Goal: Task Accomplishment & Management: Manage account settings

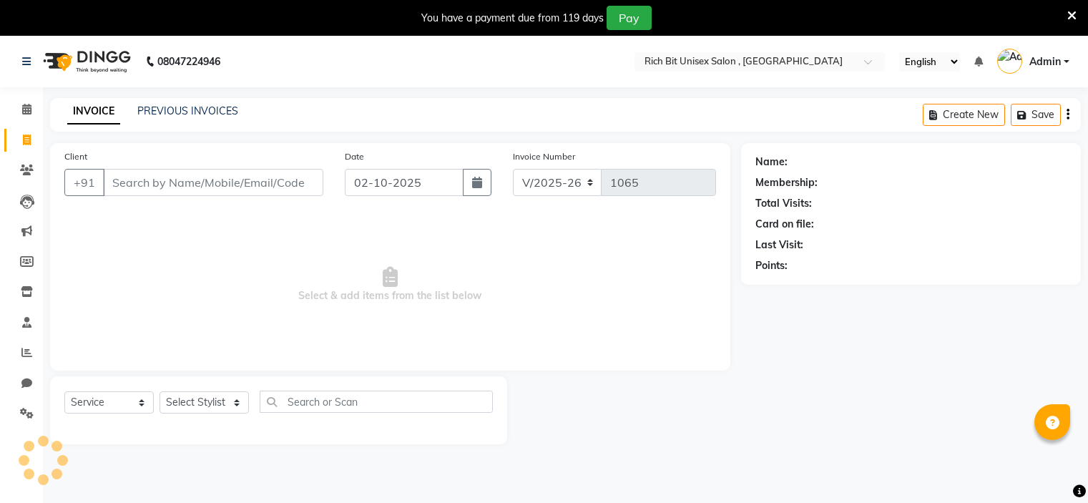
select select "7834"
select select "service"
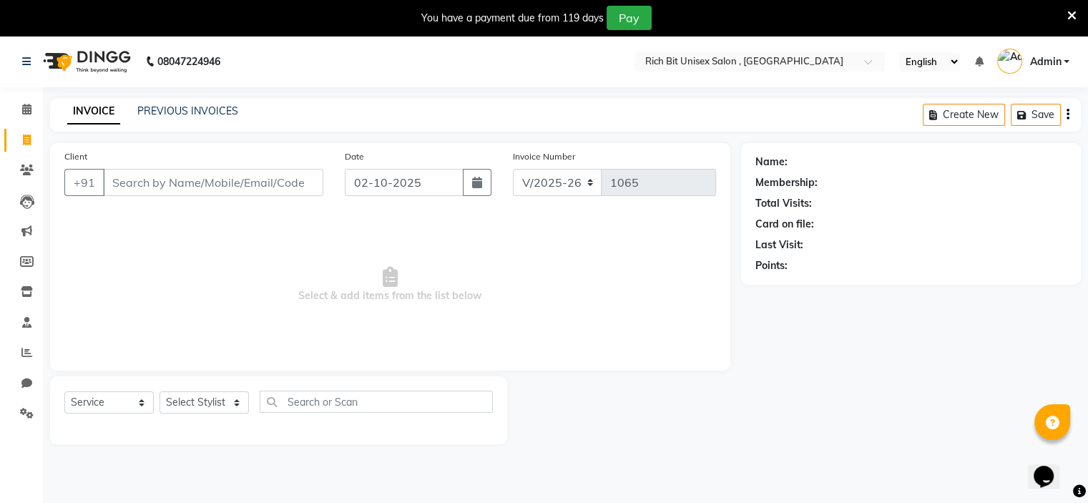
click at [147, 184] on input "Client" at bounding box center [213, 182] width 220 height 27
type input "9309731280"
click at [294, 189] on span "Add Client" at bounding box center [286, 182] width 56 height 14
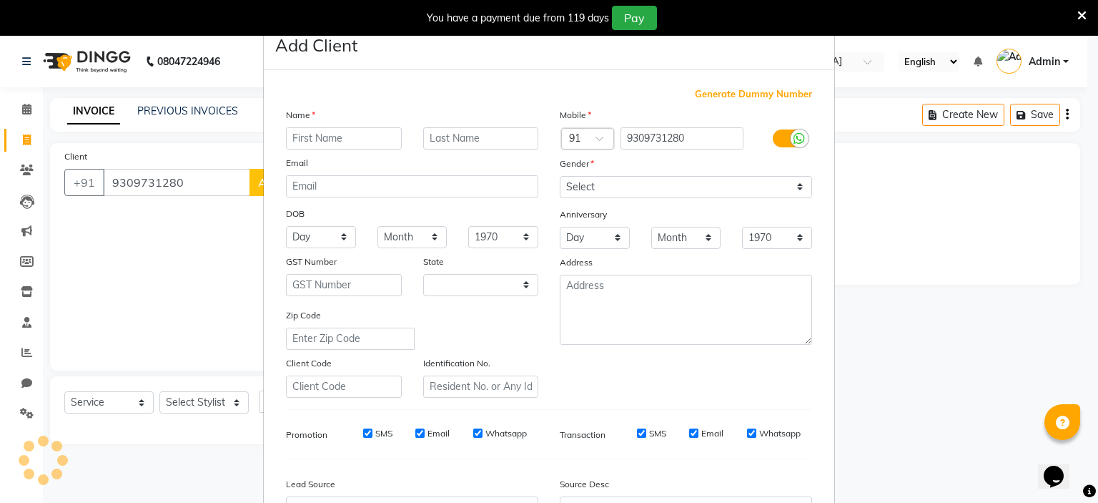
select select "22"
click at [302, 139] on input "text" at bounding box center [344, 138] width 116 height 22
type input "Shrdhha"
click at [435, 143] on input "text" at bounding box center [481, 138] width 116 height 22
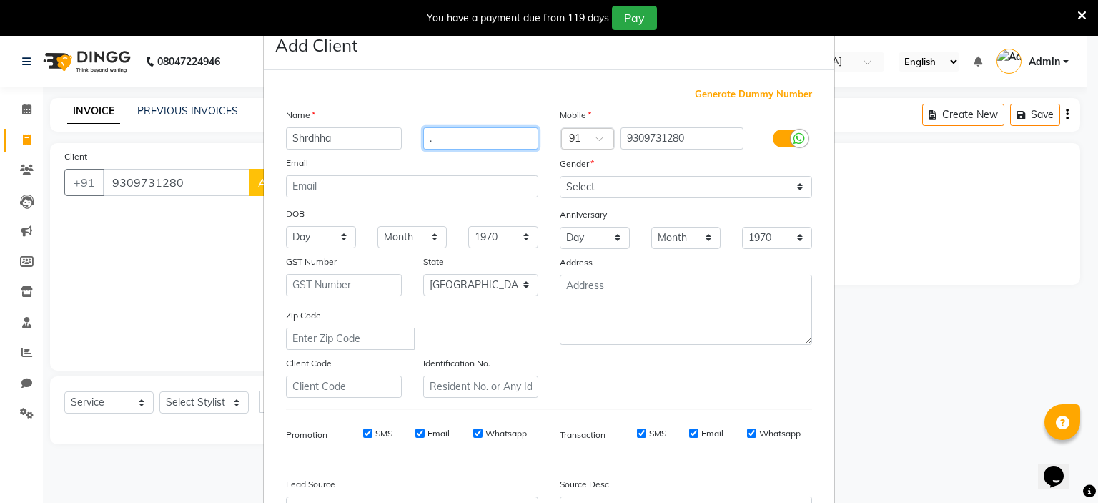
type input "."
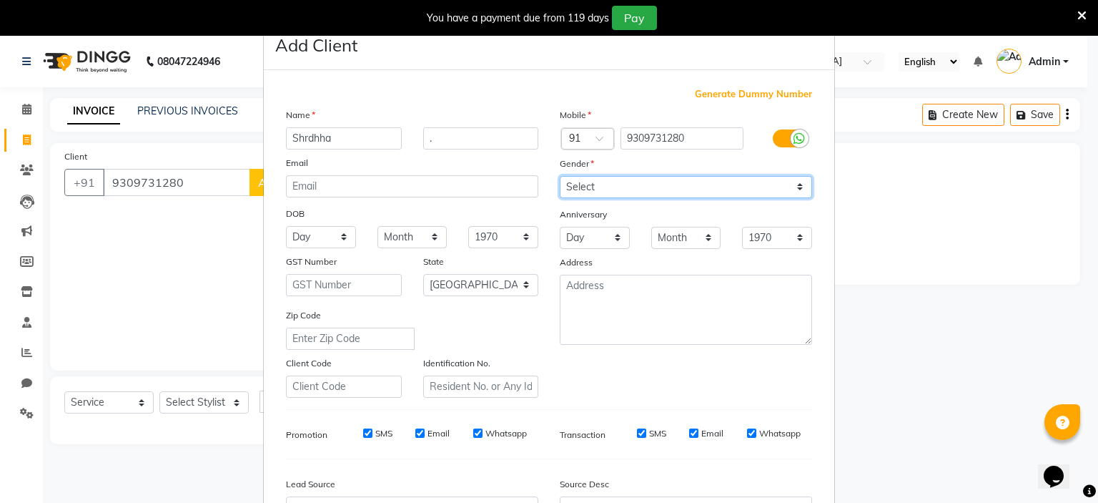
drag, startPoint x: 649, startPoint y: 185, endPoint x: 634, endPoint y: 193, distance: 17.6
click at [649, 185] on select "Select [DEMOGRAPHIC_DATA] [DEMOGRAPHIC_DATA] Other Prefer Not To Say" at bounding box center [686, 187] width 252 height 22
select select "[DEMOGRAPHIC_DATA]"
click at [560, 177] on select "Select [DEMOGRAPHIC_DATA] [DEMOGRAPHIC_DATA] Other Prefer Not To Say" at bounding box center [686, 187] width 252 height 22
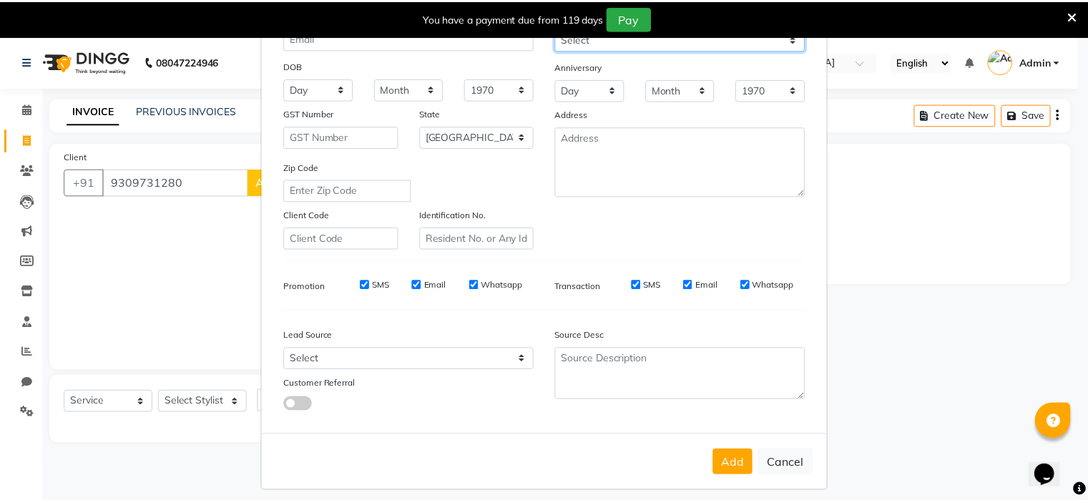
scroll to position [164, 0]
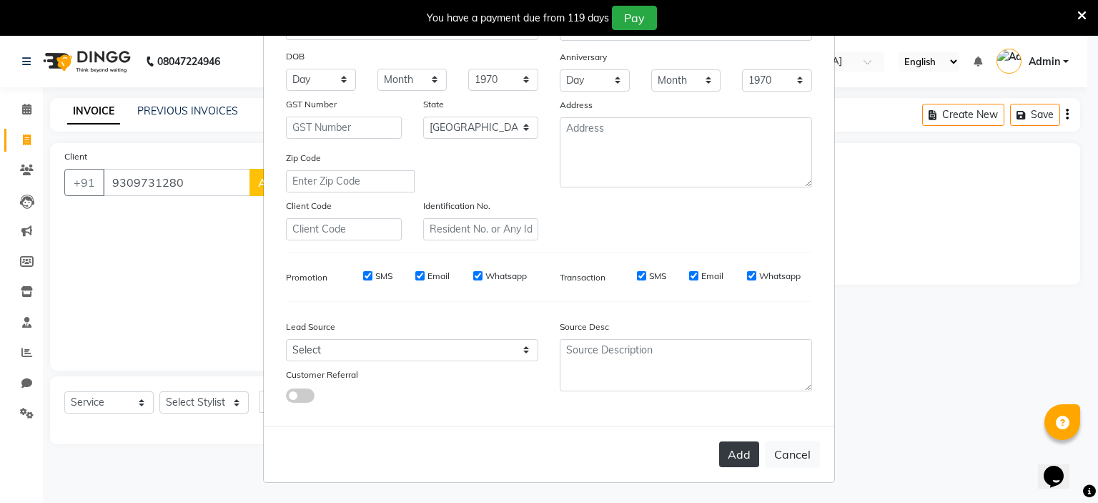
click at [738, 449] on button "Add" at bounding box center [739, 454] width 40 height 26
select select
select select "null"
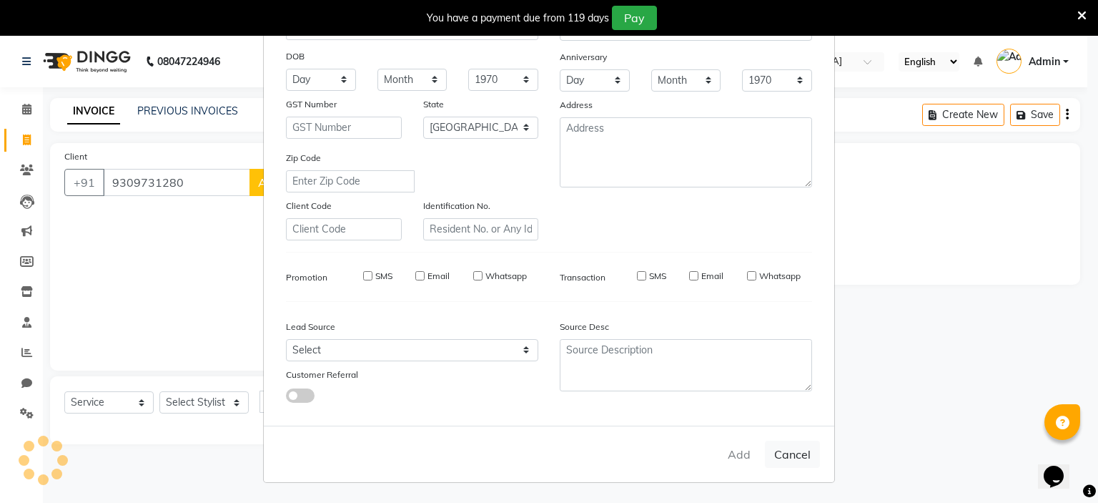
select select
checkbox input "false"
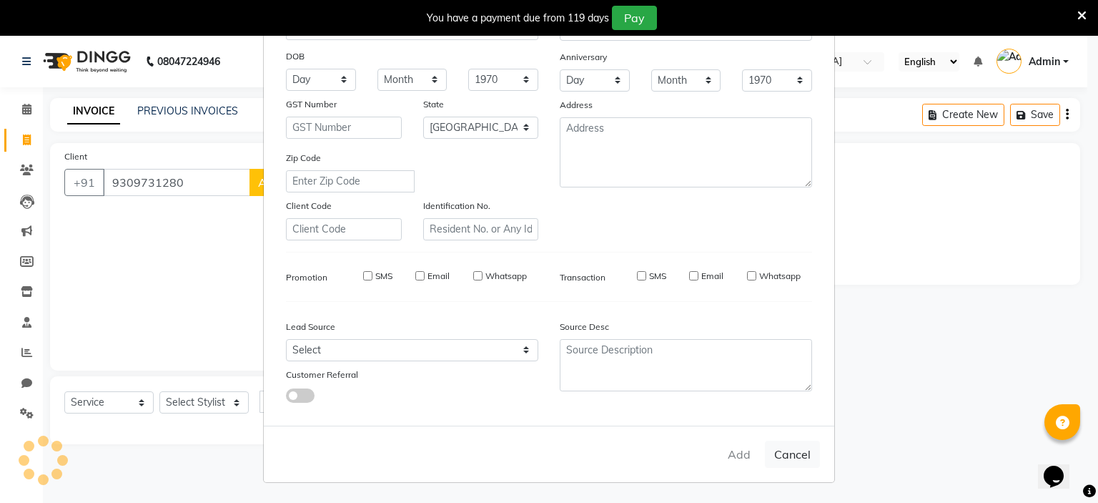
checkbox input "false"
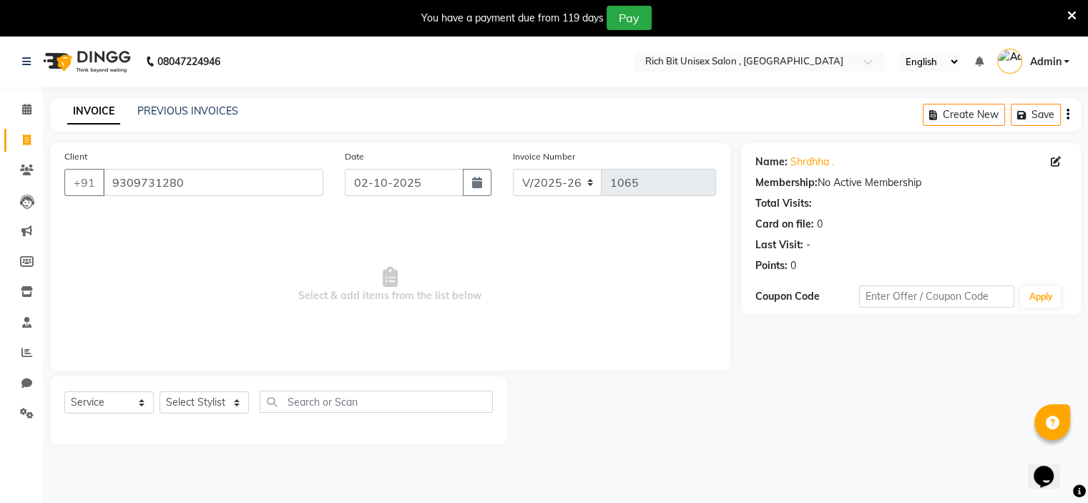
drag, startPoint x: 675, startPoint y: 141, endPoint x: 675, endPoint y: 177, distance: 35.8
click at [675, 161] on main "INVOICE PREVIOUS INVOICES Create New Save Client [PHONE_NUMBER] Date [DATE] Inv…" at bounding box center [565, 282] width 1045 height 368
drag, startPoint x: 675, startPoint y: 177, endPoint x: 172, endPoint y: 449, distance: 572.4
click at [194, 404] on select "Select Stylist [PERSON_NAME] [PERSON_NAME]" at bounding box center [203, 402] width 89 height 22
select select "70823"
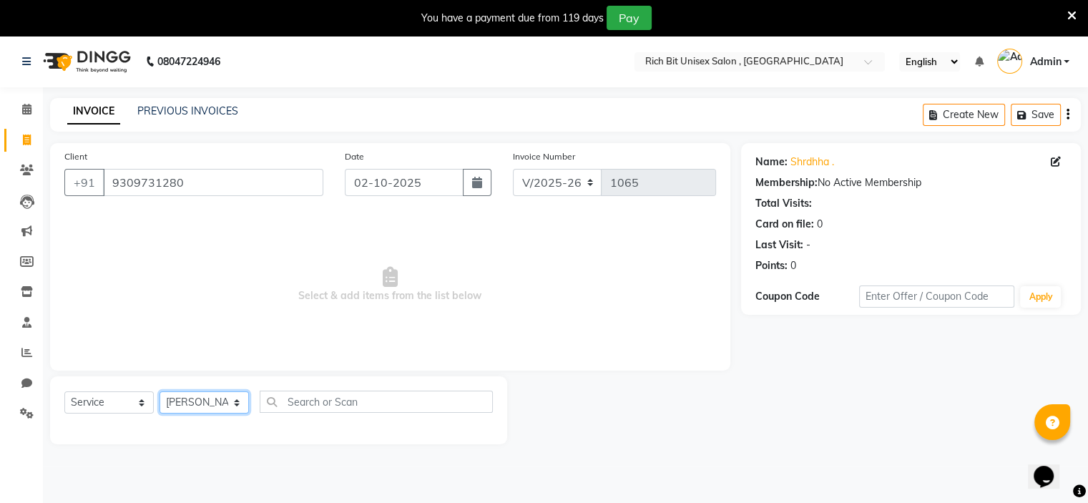
click at [159, 392] on select "Select Stylist [PERSON_NAME] [PERSON_NAME]" at bounding box center [203, 402] width 89 height 22
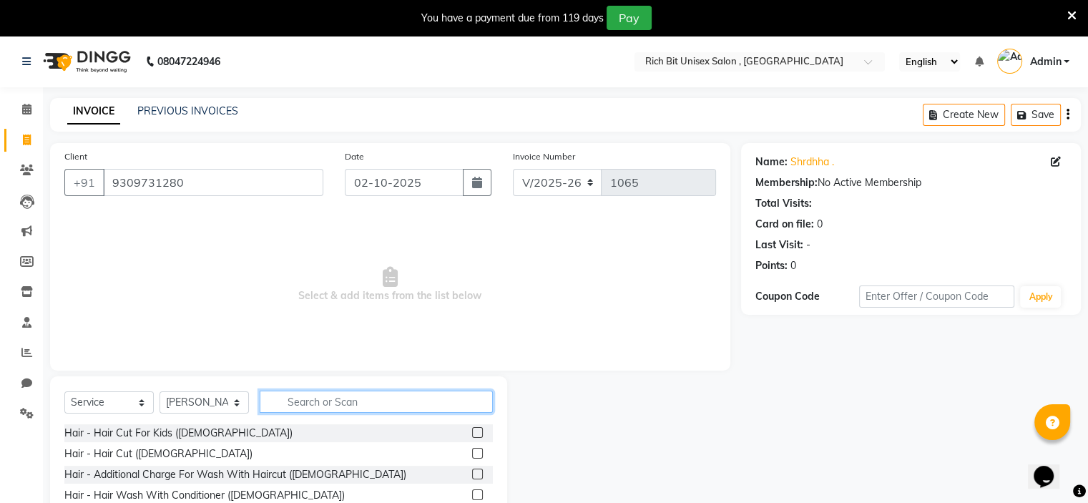
click at [339, 410] on input "text" at bounding box center [376, 401] width 233 height 22
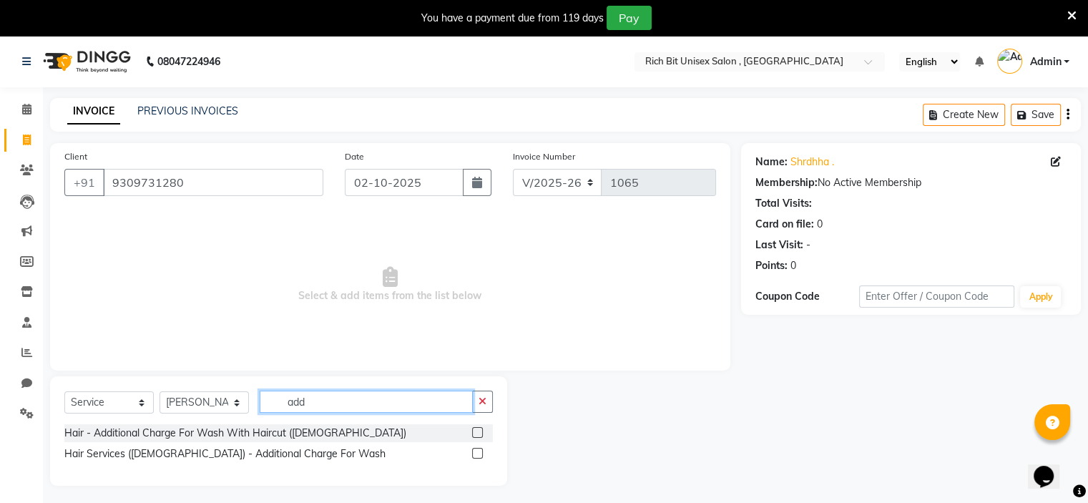
type input "add"
click at [478, 457] on label at bounding box center [477, 453] width 11 height 11
click at [478, 457] on input "checkbox" at bounding box center [476, 453] width 9 height 9
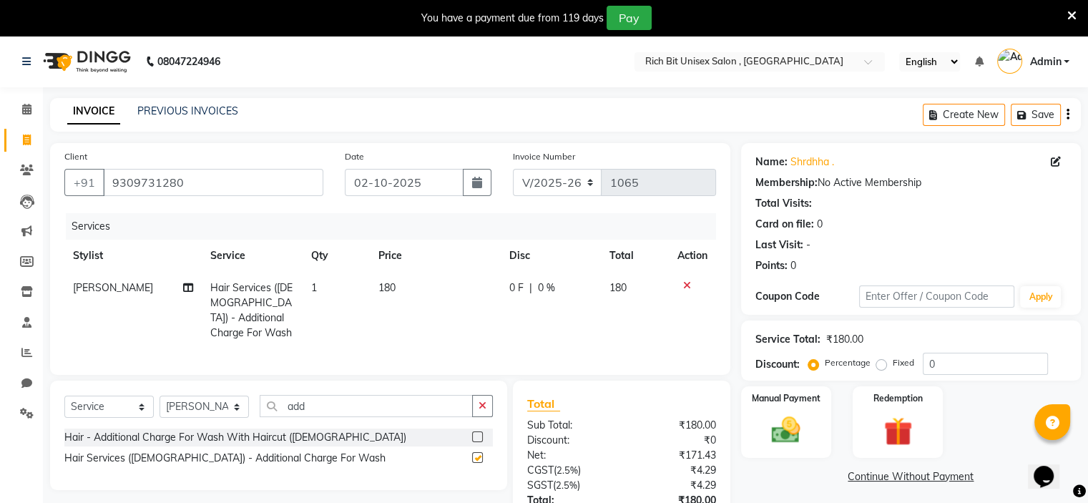
checkbox input "false"
click at [326, 406] on input "add" at bounding box center [366, 406] width 213 height 22
type input "a"
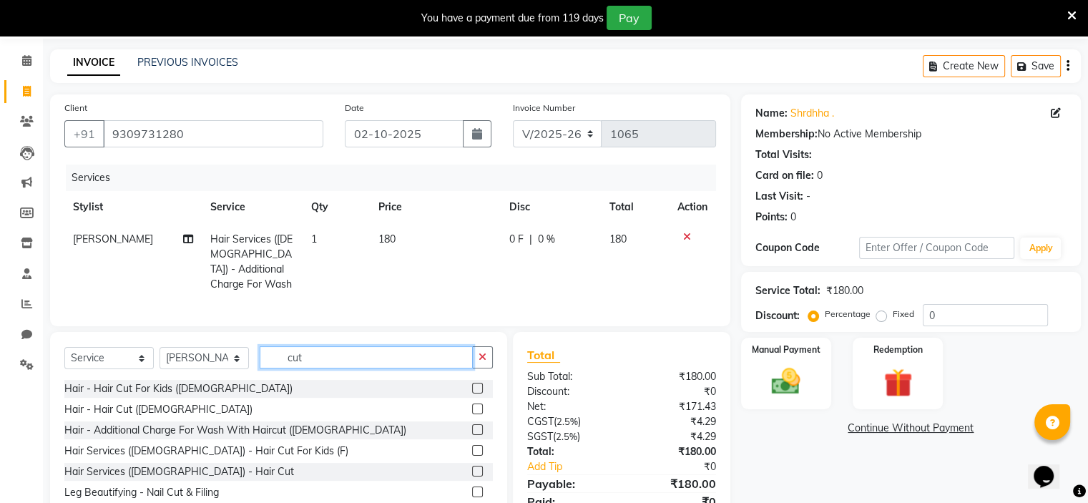
scroll to position [106, 0]
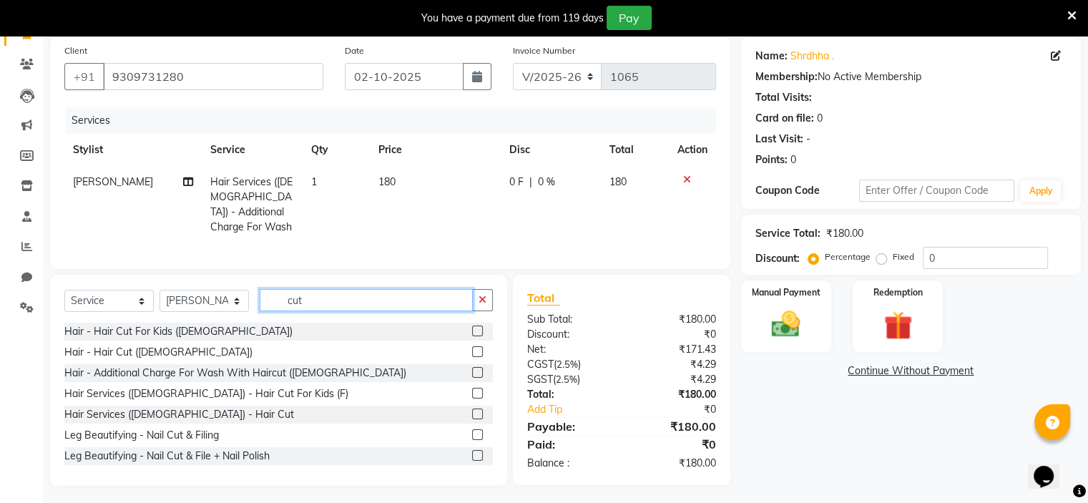
type input "cut"
click at [472, 408] on label at bounding box center [477, 413] width 11 height 11
click at [472, 410] on input "checkbox" at bounding box center [476, 414] width 9 height 9
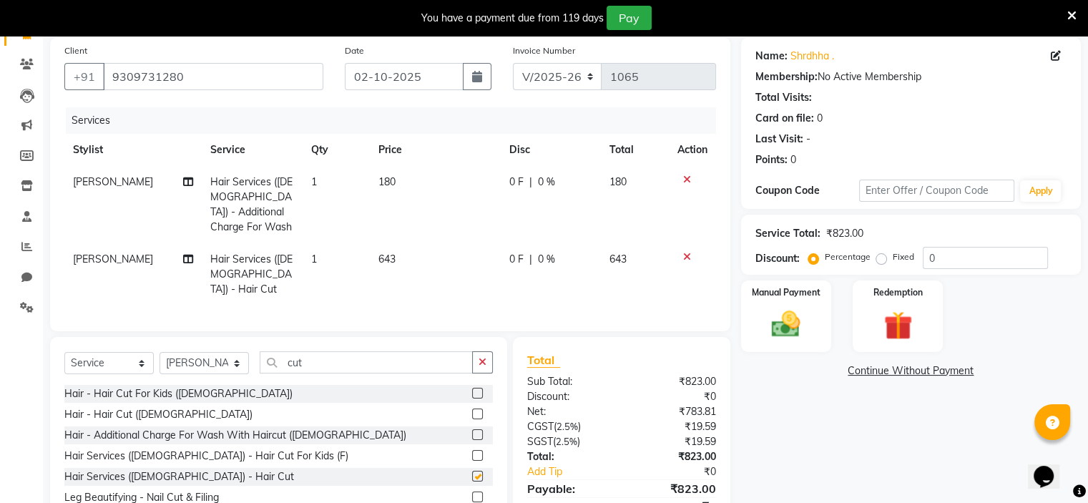
checkbox input "false"
click at [550, 260] on td "0 F | 0 %" at bounding box center [551, 274] width 100 height 62
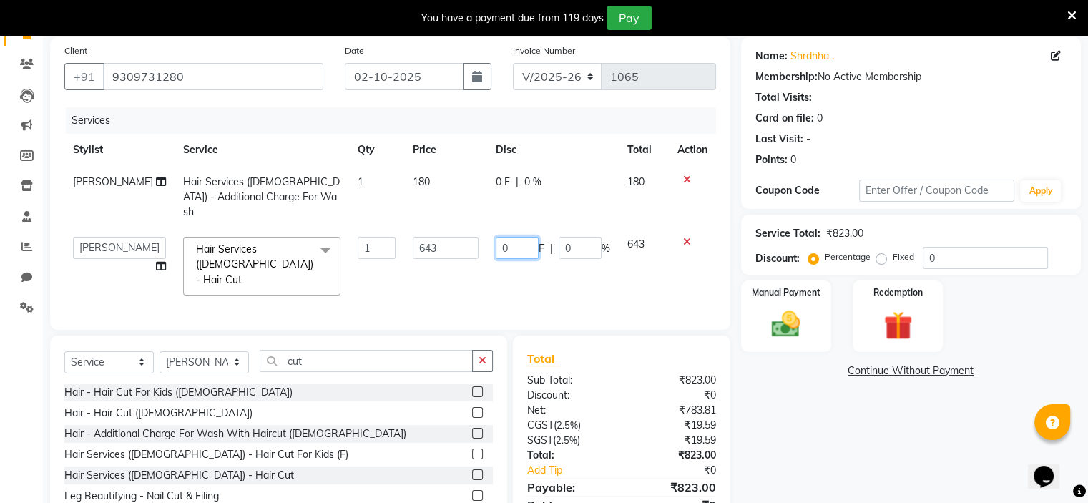
drag, startPoint x: 515, startPoint y: 237, endPoint x: 528, endPoint y: 240, distance: 13.4
click at [516, 237] on input "0" at bounding box center [517, 248] width 43 height 22
type input "0243"
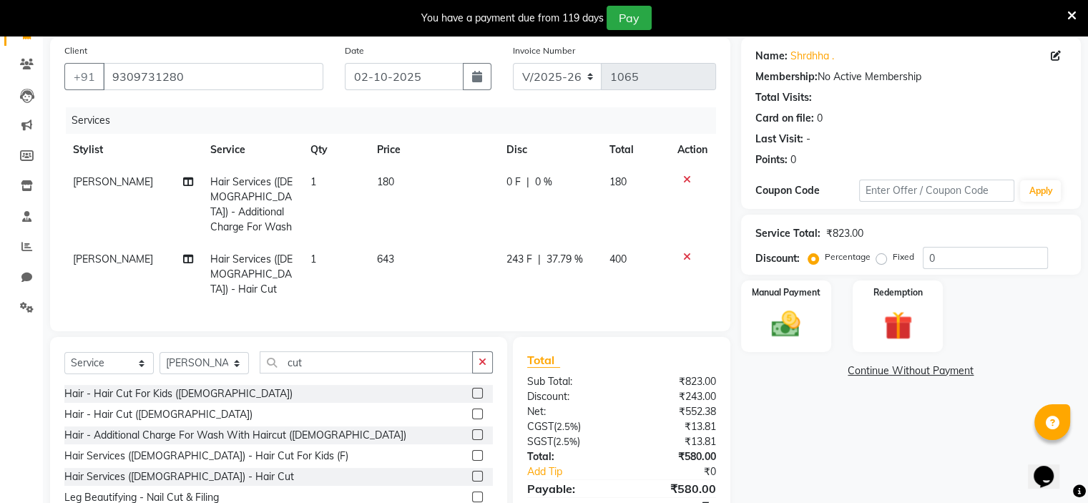
click at [498, 182] on td "0 F | 0 %" at bounding box center [549, 204] width 103 height 77
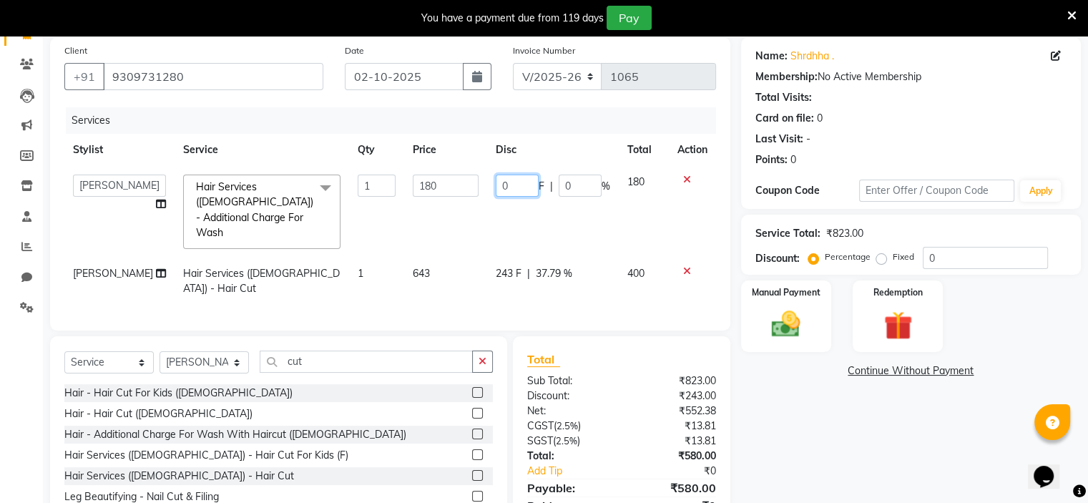
click at [521, 188] on input "0" at bounding box center [517, 185] width 43 height 22
type input "080"
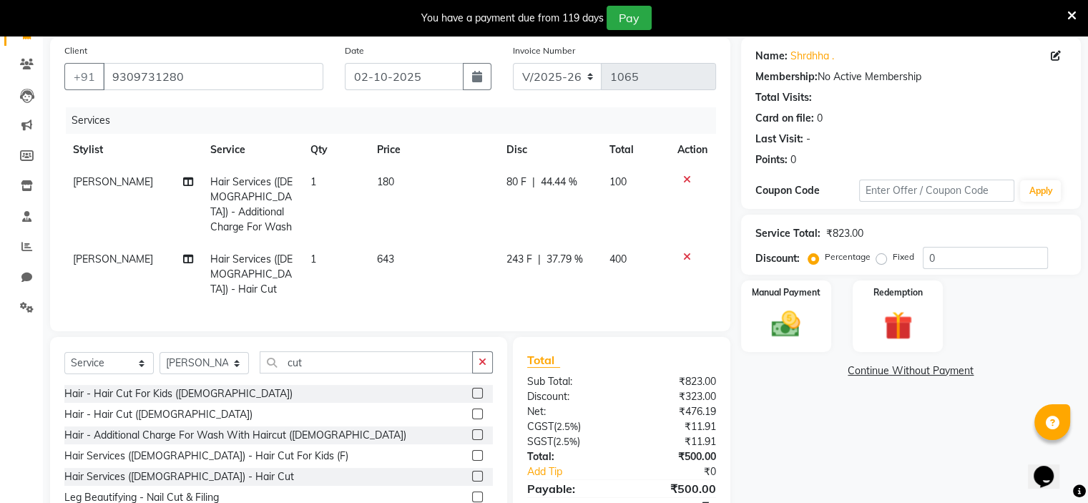
click at [516, 220] on td "80 F | 44.44 %" at bounding box center [549, 204] width 103 height 77
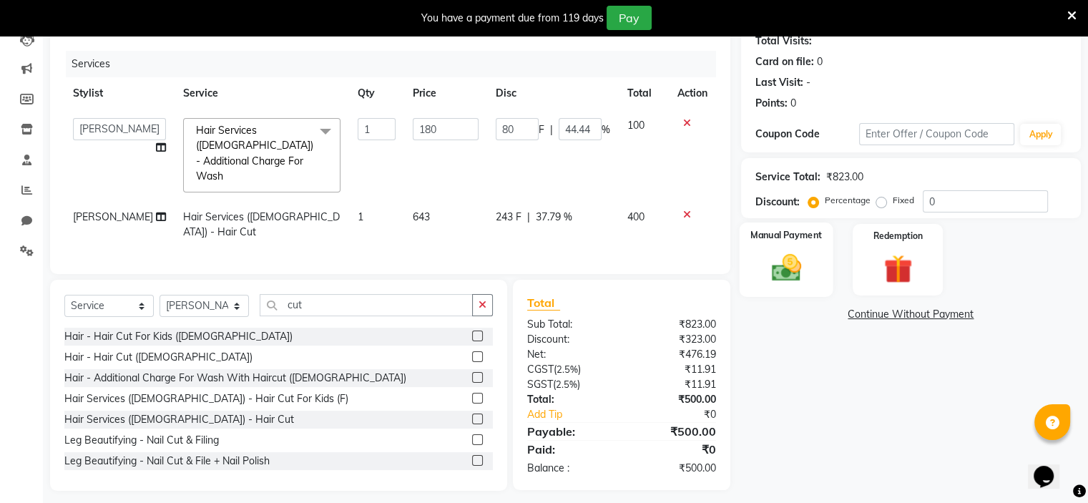
scroll to position [167, 0]
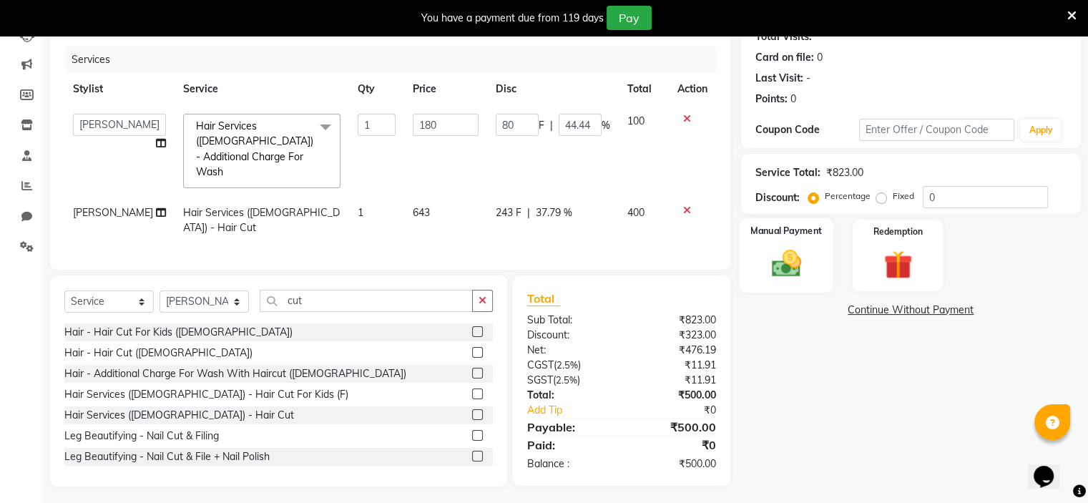
click at [789, 266] on img at bounding box center [786, 264] width 48 height 34
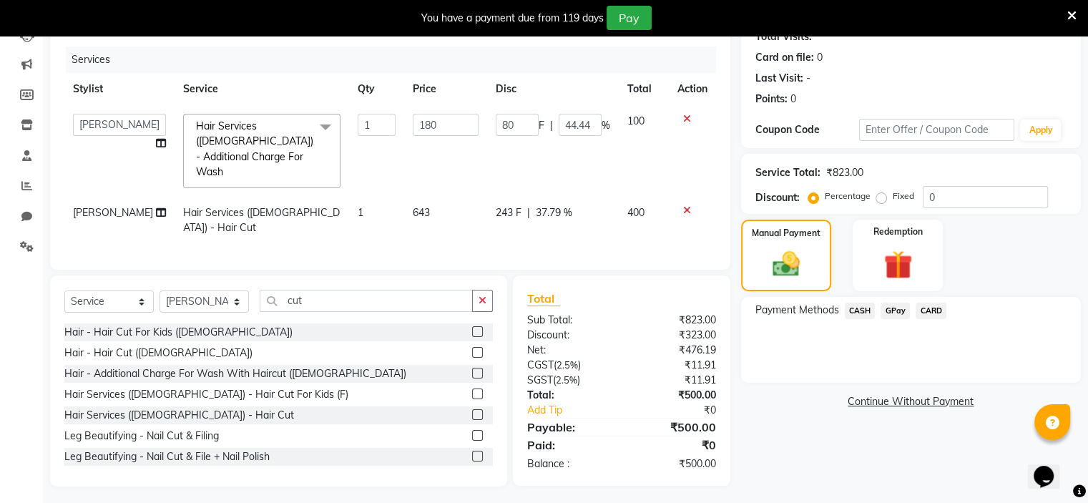
click at [890, 307] on span "GPay" at bounding box center [894, 310] width 29 height 16
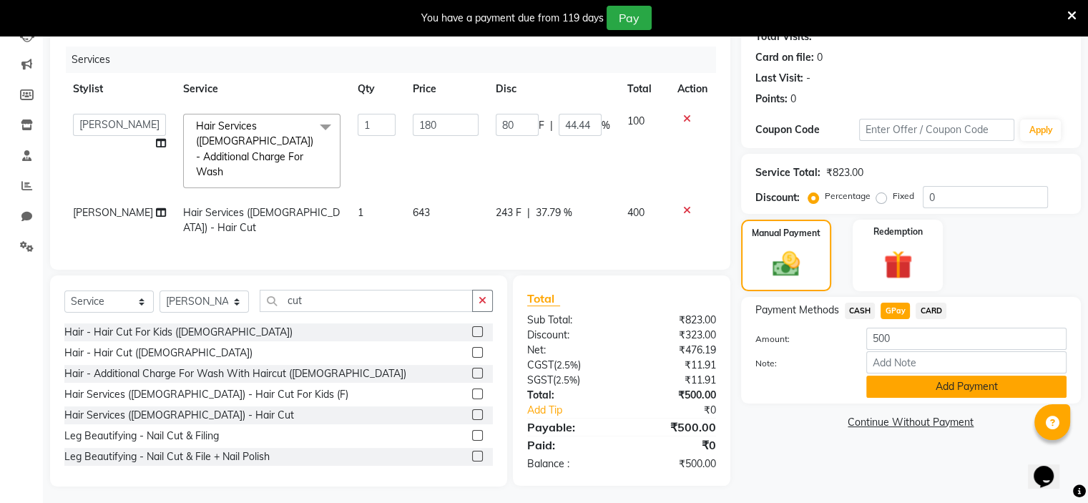
click at [923, 383] on button "Add Payment" at bounding box center [966, 386] width 200 height 22
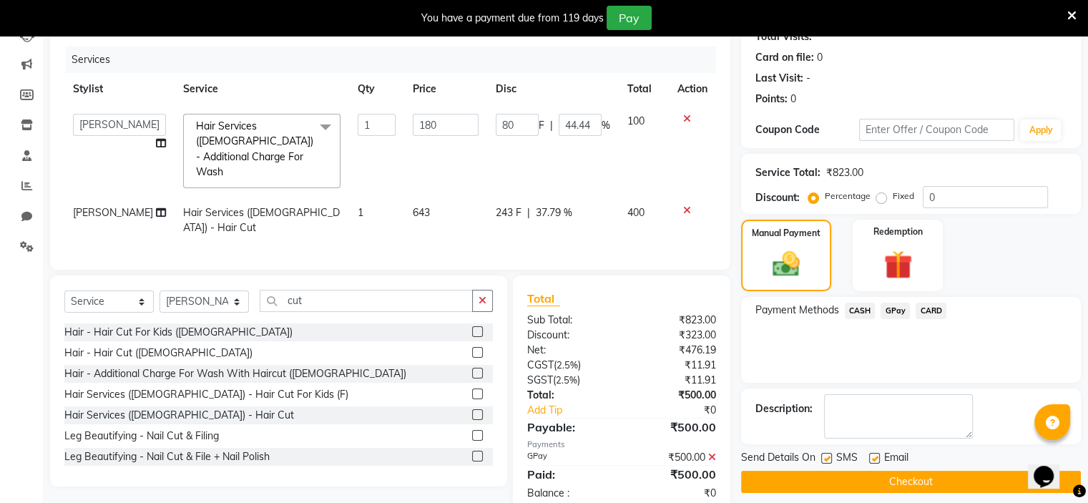
scroll to position [196, 0]
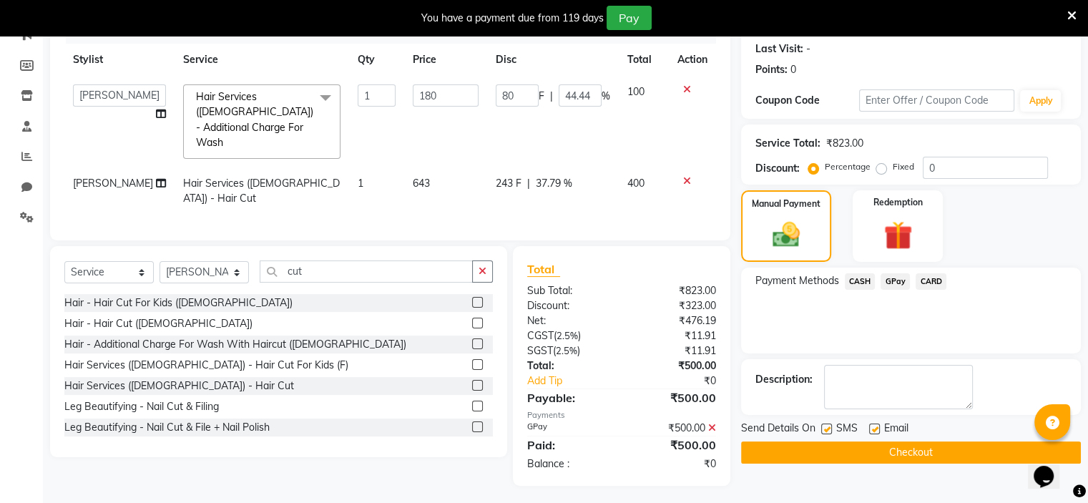
click at [832, 428] on div "SMS" at bounding box center [845, 429] width 48 height 18
click at [829, 428] on label at bounding box center [826, 428] width 11 height 11
click at [829, 428] on input "checkbox" at bounding box center [825, 429] width 9 height 9
checkbox input "false"
click at [844, 460] on button "Checkout" at bounding box center [911, 452] width 340 height 22
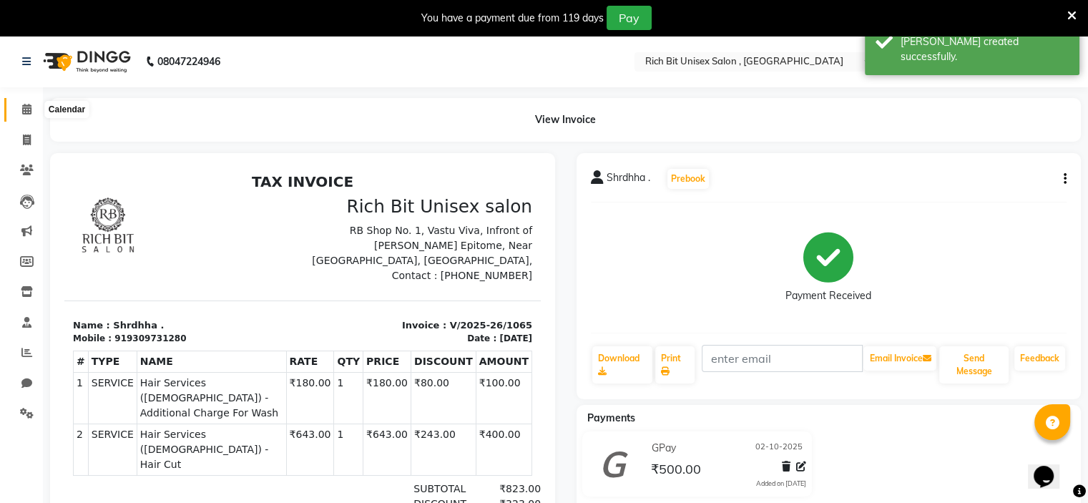
click at [23, 108] on icon at bounding box center [26, 109] width 9 height 11
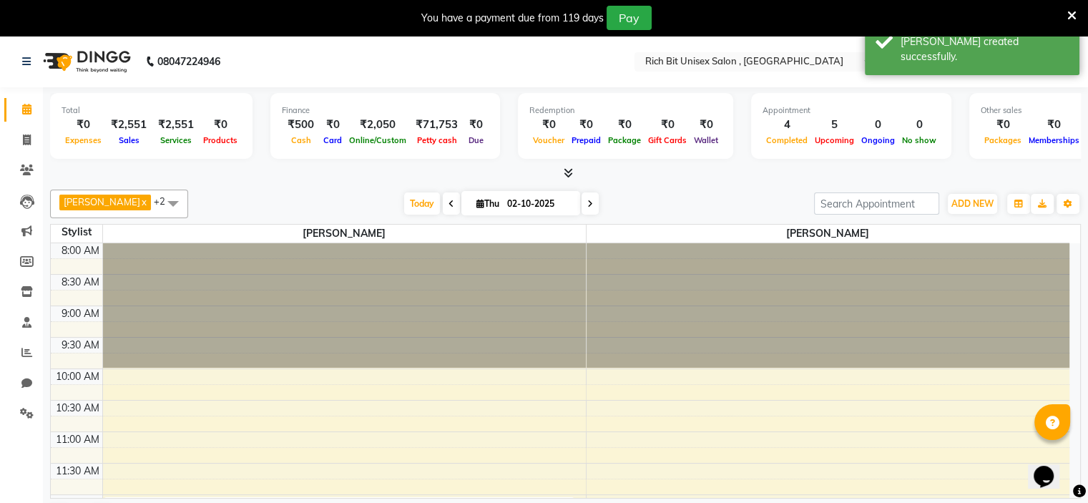
scroll to position [358, 0]
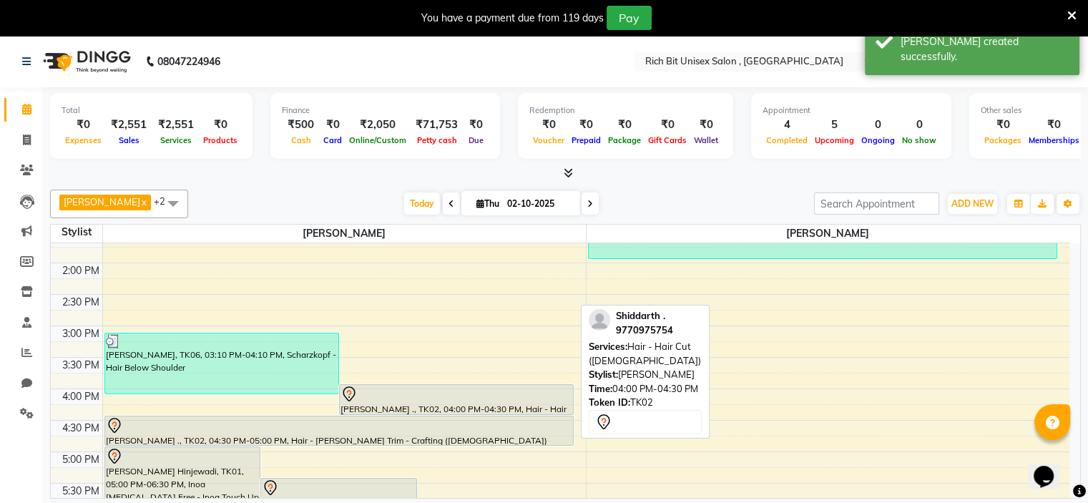
click at [427, 397] on div at bounding box center [456, 393] width 232 height 17
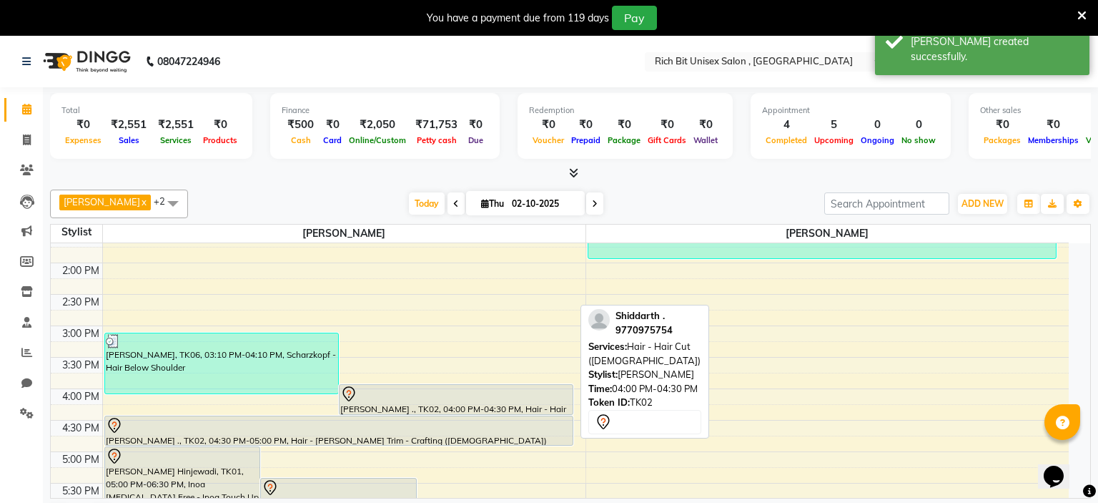
select select "7"
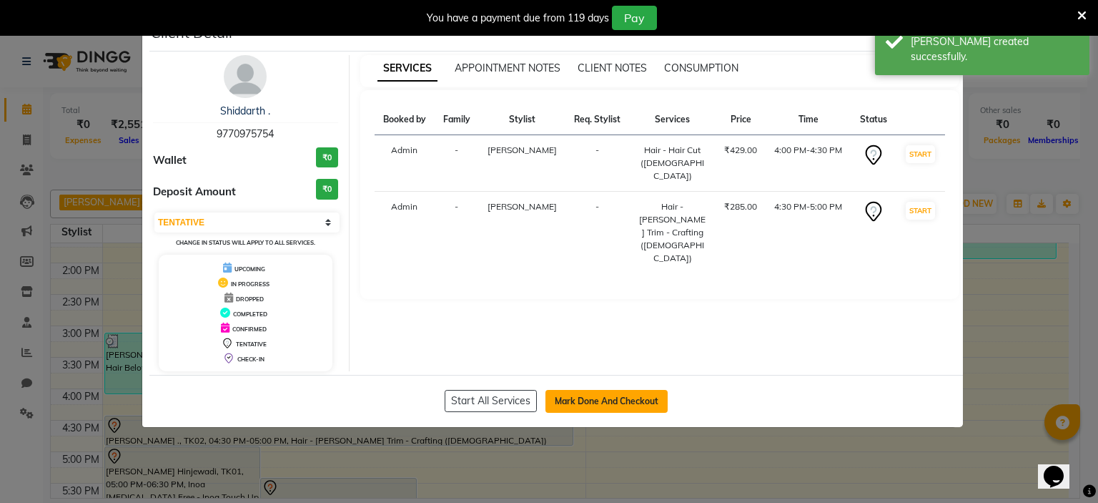
click at [581, 403] on button "Mark Done And Checkout" at bounding box center [607, 401] width 122 height 23
select select "7834"
select select "service"
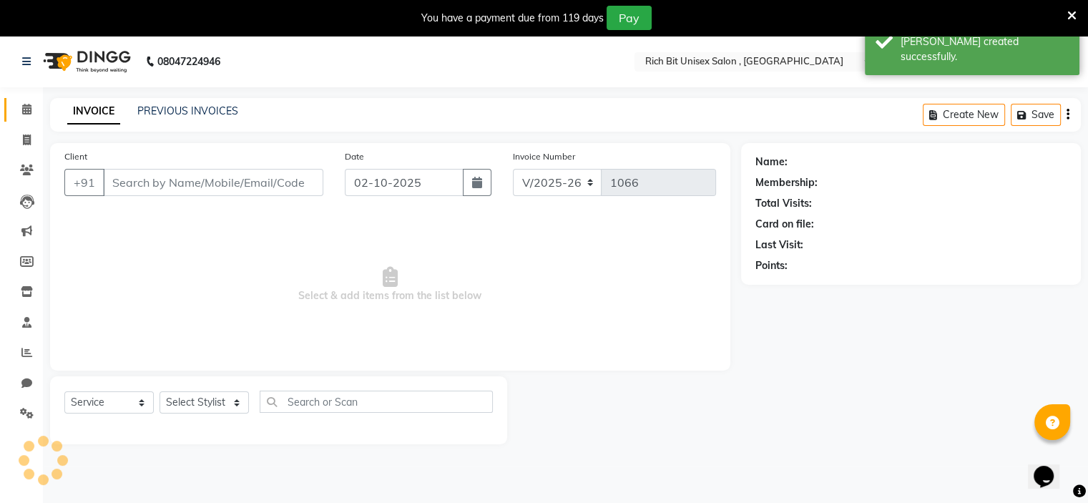
type input "9770975754"
select select "70823"
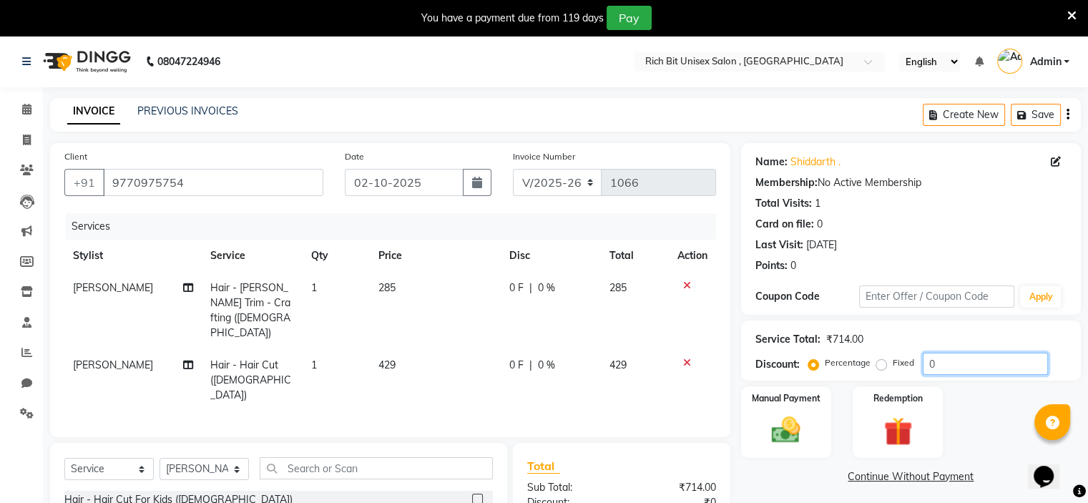
click at [960, 368] on input "0" at bounding box center [984, 364] width 125 height 22
type input "030"
click at [534, 297] on td "85.5 F | 30 %" at bounding box center [549, 310] width 102 height 77
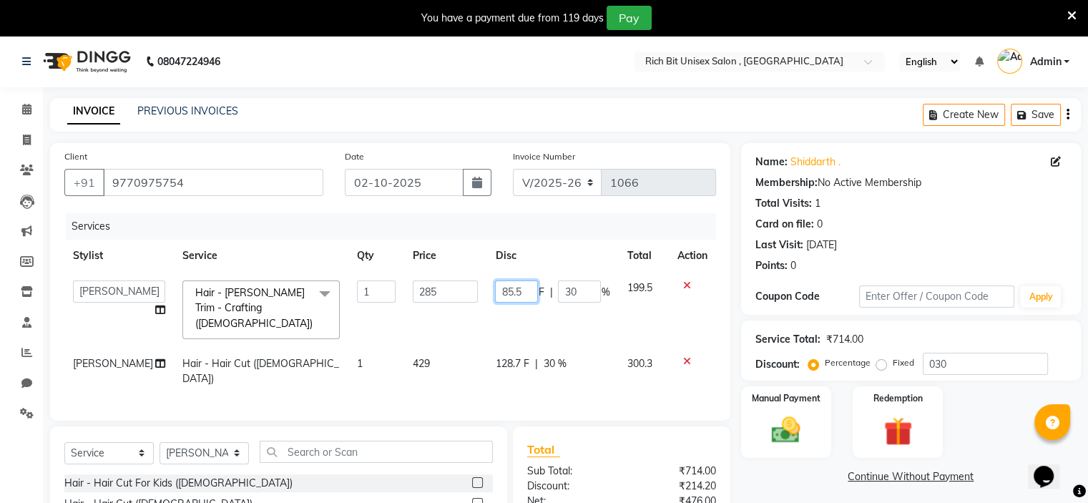
click at [531, 294] on input "85.5" at bounding box center [516, 291] width 43 height 22
type input "85"
click at [527, 308] on td "85 F | 30 %" at bounding box center [552, 310] width 132 height 76
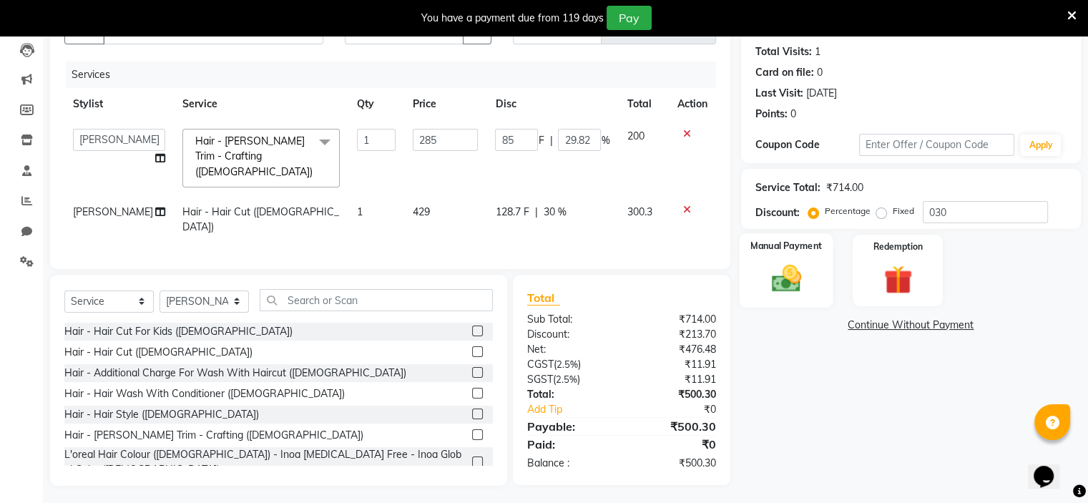
click at [777, 282] on img at bounding box center [786, 279] width 48 height 34
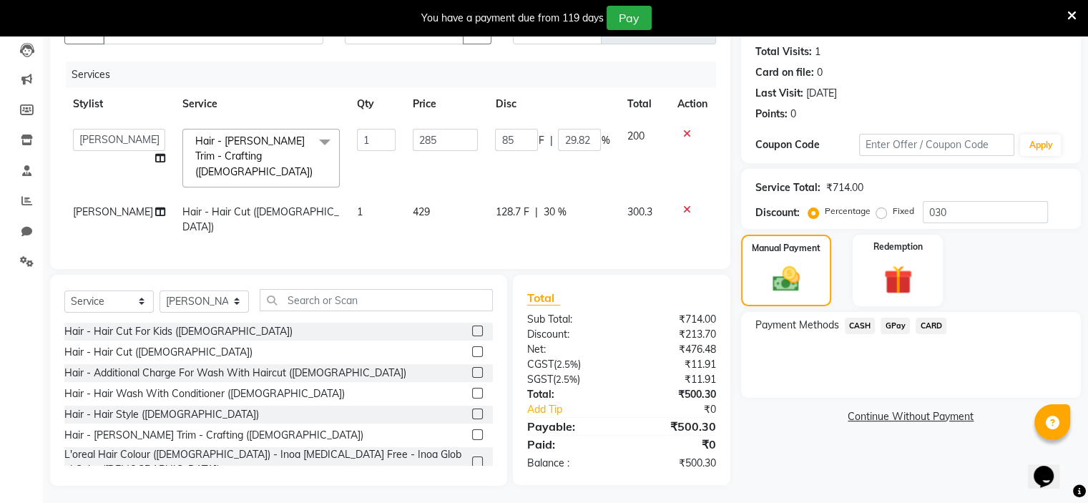
click at [892, 324] on span "GPay" at bounding box center [894, 325] width 29 height 16
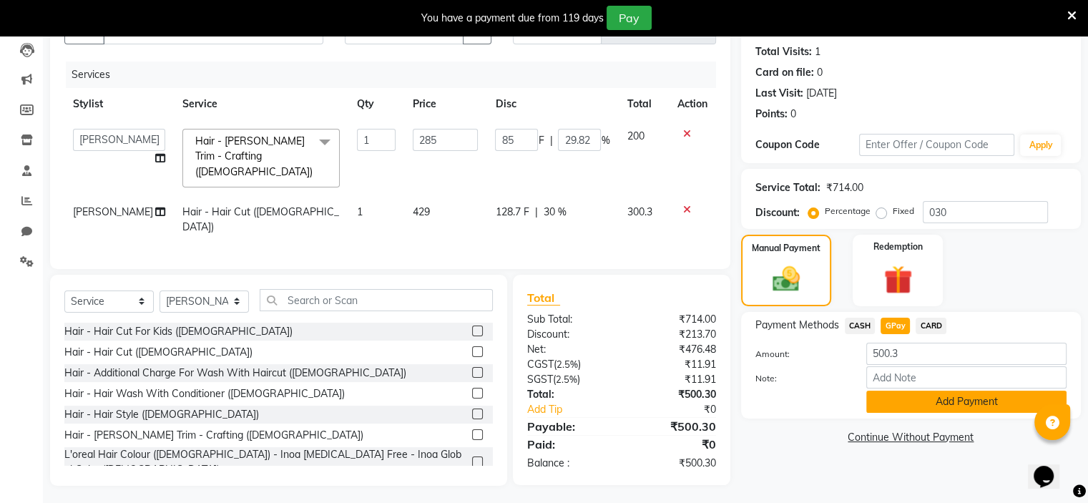
click at [890, 394] on button "Add Payment" at bounding box center [966, 401] width 200 height 22
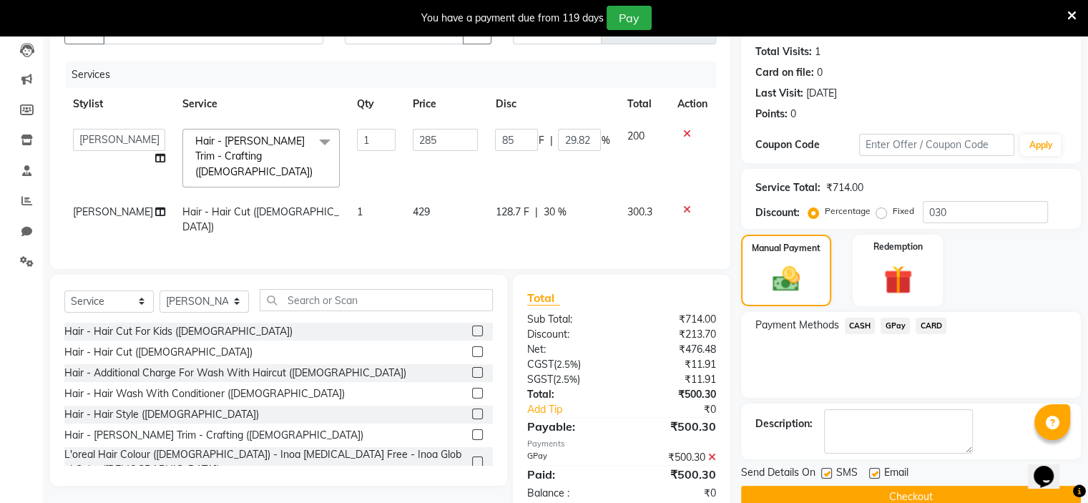
scroll to position [180, 0]
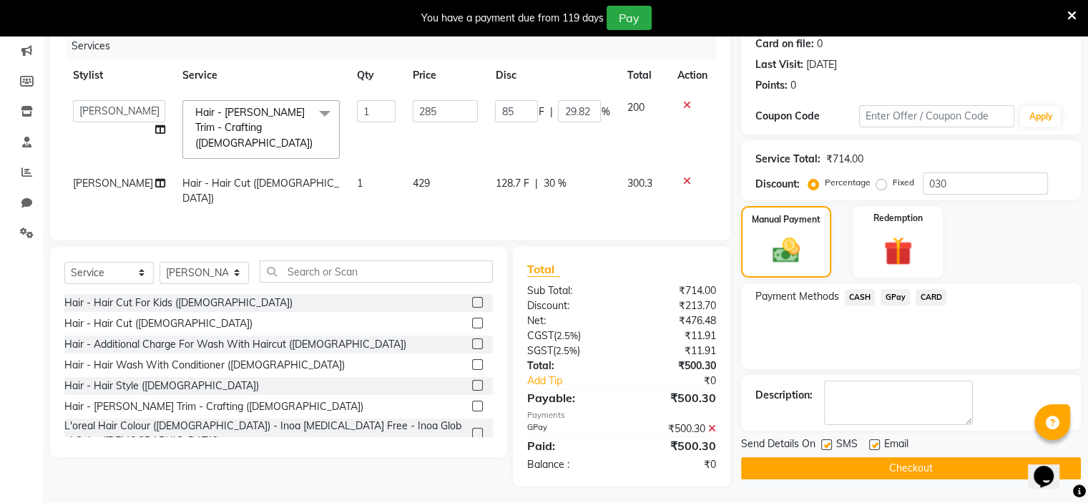
click at [822, 440] on label at bounding box center [826, 444] width 11 height 11
click at [822, 440] on input "checkbox" at bounding box center [825, 444] width 9 height 9
checkbox input "false"
click at [816, 478] on div "Name: [PERSON_NAME] . Membership: No Active Membership Total Visits: 1 Card on …" at bounding box center [916, 224] width 350 height 523
click at [807, 464] on button "Checkout" at bounding box center [911, 468] width 340 height 22
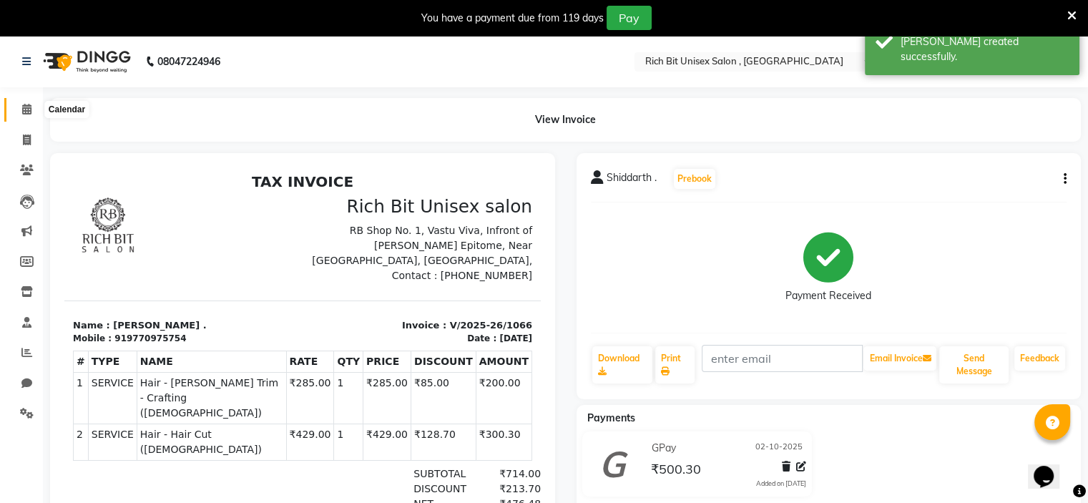
click at [24, 109] on icon at bounding box center [26, 109] width 9 height 11
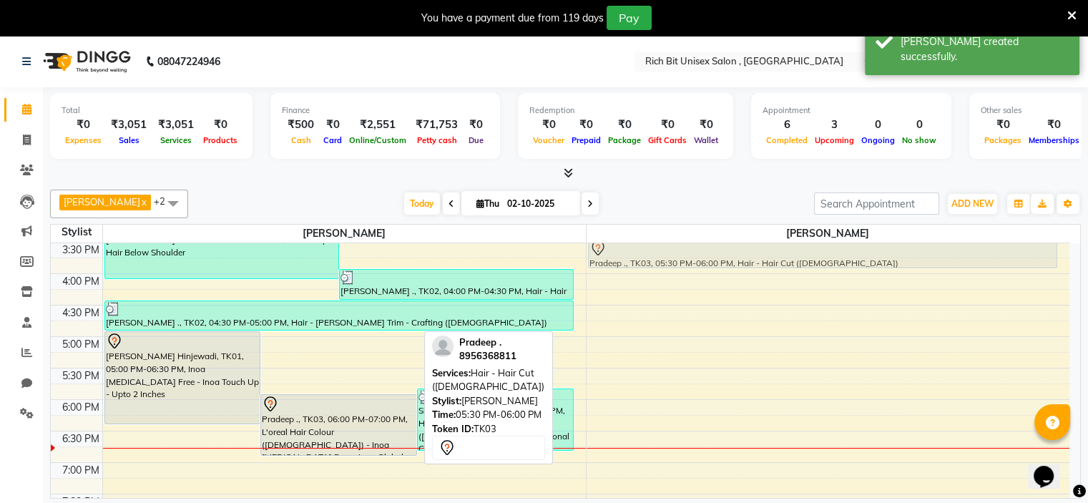
scroll to position [449, 0]
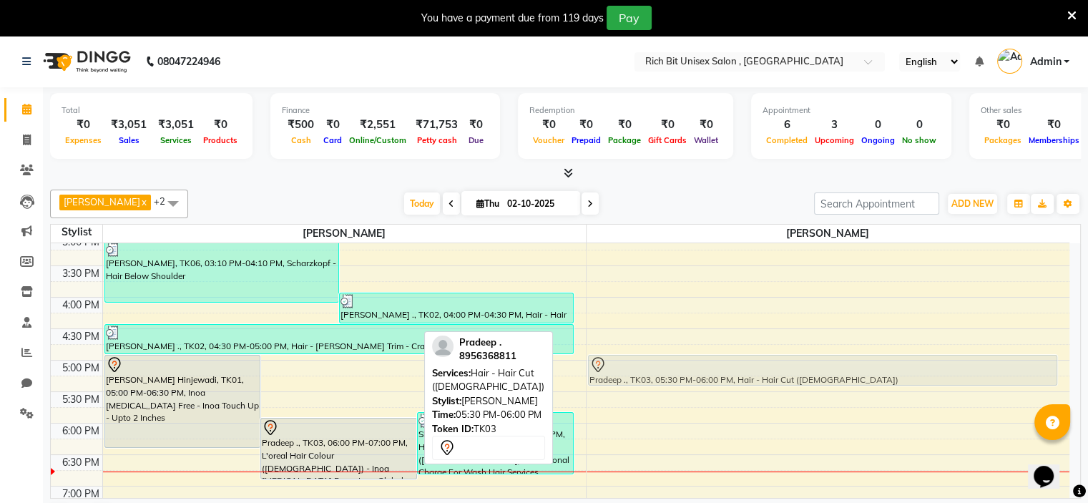
drag, startPoint x: 322, startPoint y: 317, endPoint x: 679, endPoint y: 362, distance: 360.4
click at [679, 362] on tr "[PERSON_NAME] Hinjewadi, TK01, 05:00 PM-06:30 PM, Inoa [MEDICAL_DATA] Free - In…" at bounding box center [560, 265] width 1018 height 943
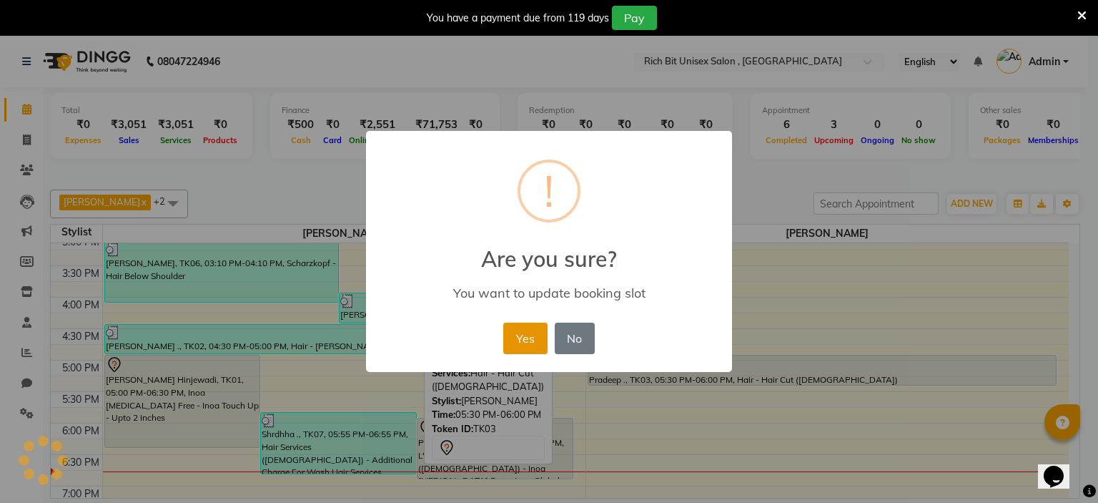
click at [530, 328] on button "Yes" at bounding box center [525, 337] width 44 height 31
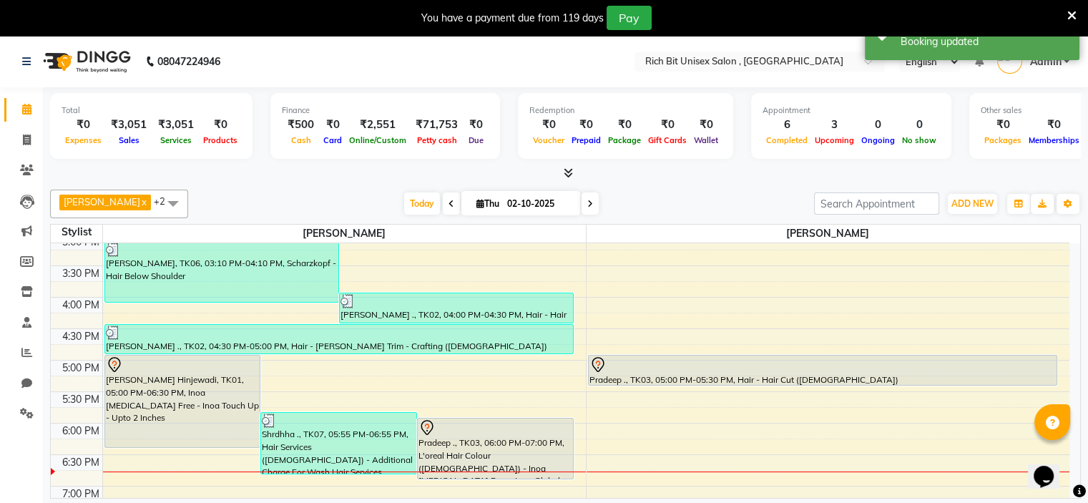
drag, startPoint x: 354, startPoint y: 441, endPoint x: 699, endPoint y: 435, distance: 345.4
click at [699, 435] on div "8:00 AM 8:30 AM 9:00 AM 9:30 AM 10:00 AM 10:30 AM 11:00 AM 11:30 AM 12:00 PM 12…" at bounding box center [560, 265] width 1018 height 943
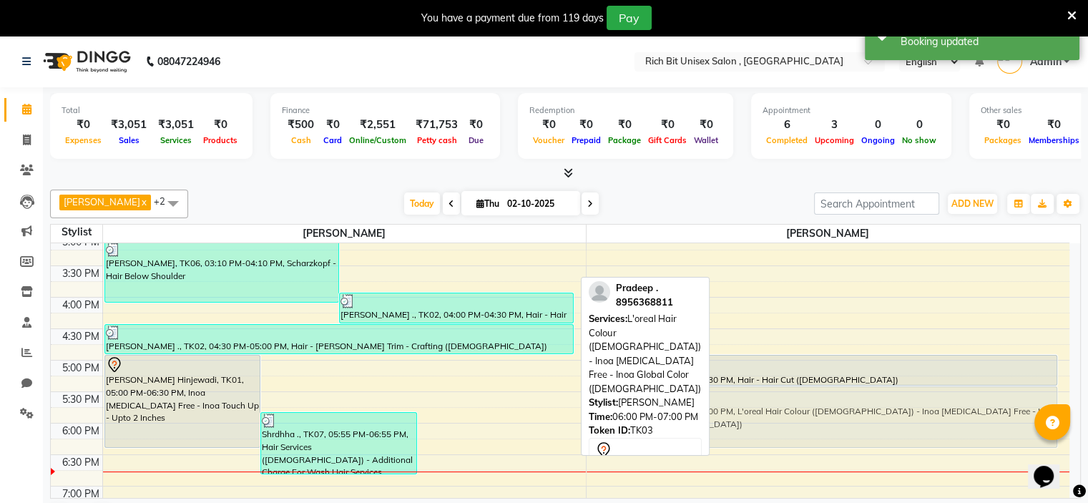
drag, startPoint x: 502, startPoint y: 430, endPoint x: 728, endPoint y: 403, distance: 227.6
click at [728, 403] on tr "[PERSON_NAME] Hinjewadi, TK01, 05:00 PM-06:30 PM, Inoa [MEDICAL_DATA] Free - In…" at bounding box center [560, 265] width 1018 height 943
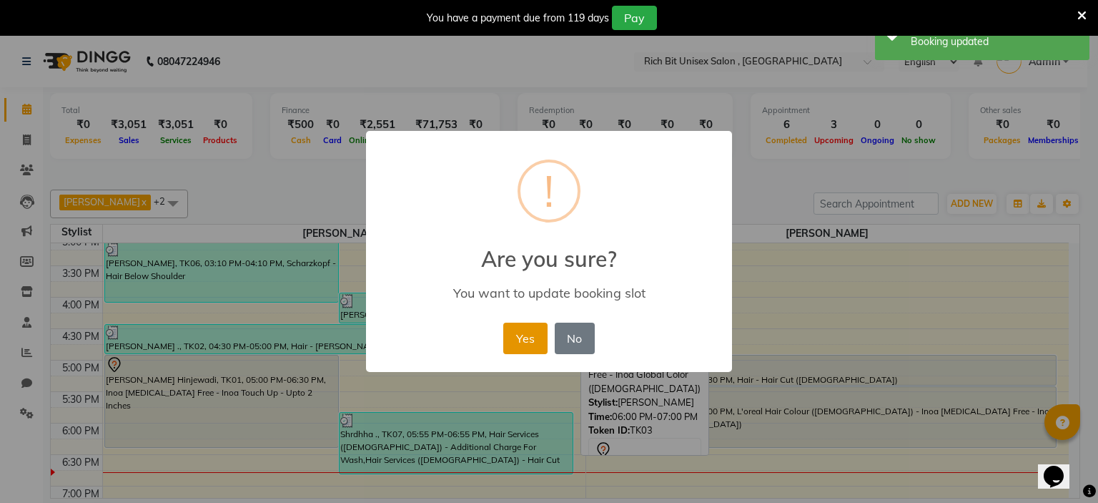
click at [521, 338] on button "Yes" at bounding box center [525, 337] width 44 height 31
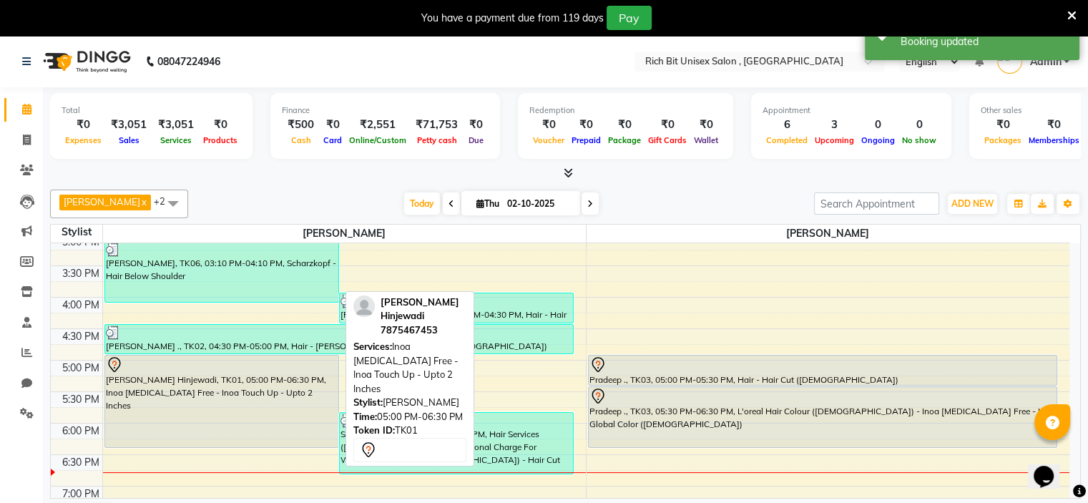
click at [152, 385] on div "[PERSON_NAME] Hinjewadi, TK01, 05:00 PM-06:30 PM, Inoa [MEDICAL_DATA] Free - In…" at bounding box center [221, 401] width 233 height 92
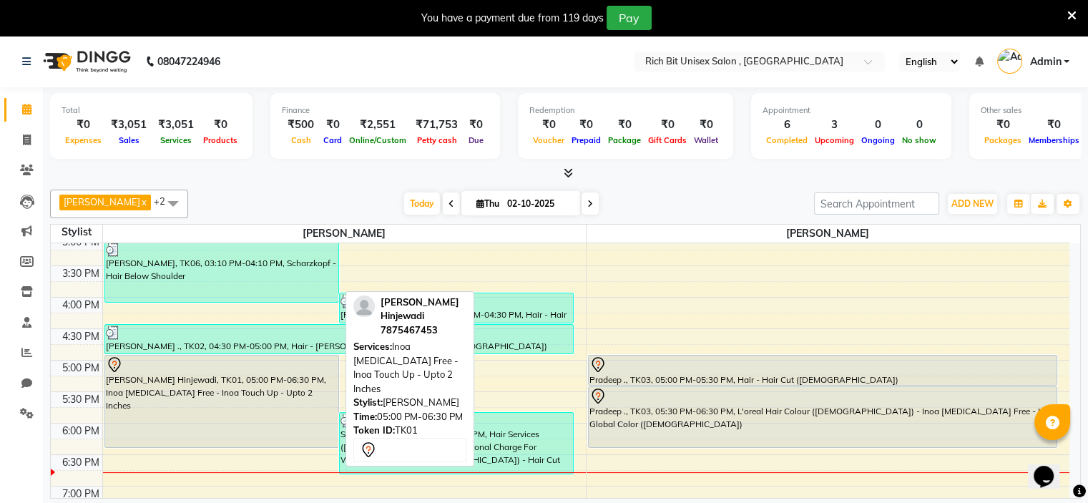
click at [300, 390] on div "[PERSON_NAME] Hinjewadi, TK01, 05:00 PM-06:30 PM, Inoa [MEDICAL_DATA] Free - In…" at bounding box center [221, 401] width 233 height 92
select select "7"
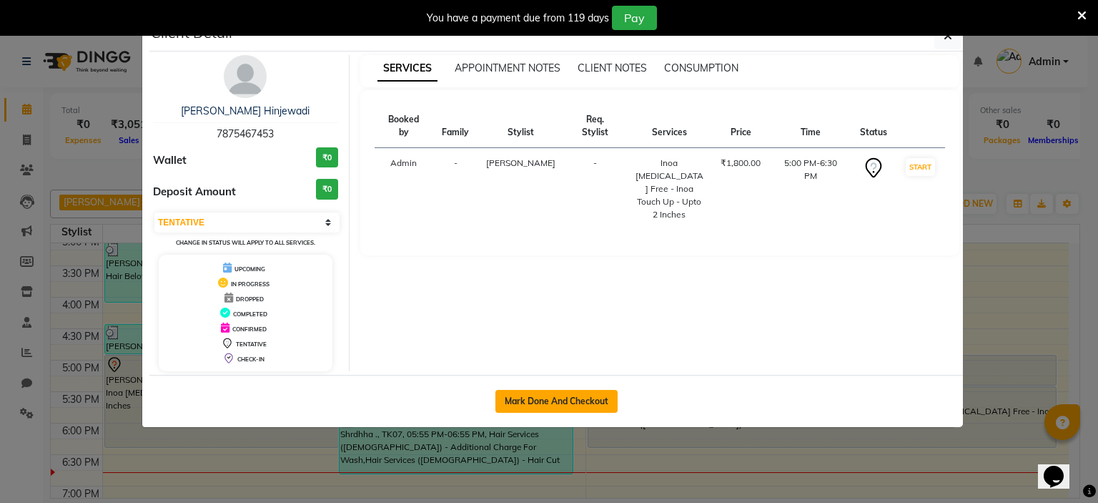
click at [513, 390] on button "Mark Done And Checkout" at bounding box center [557, 401] width 122 height 23
select select "7834"
select select "service"
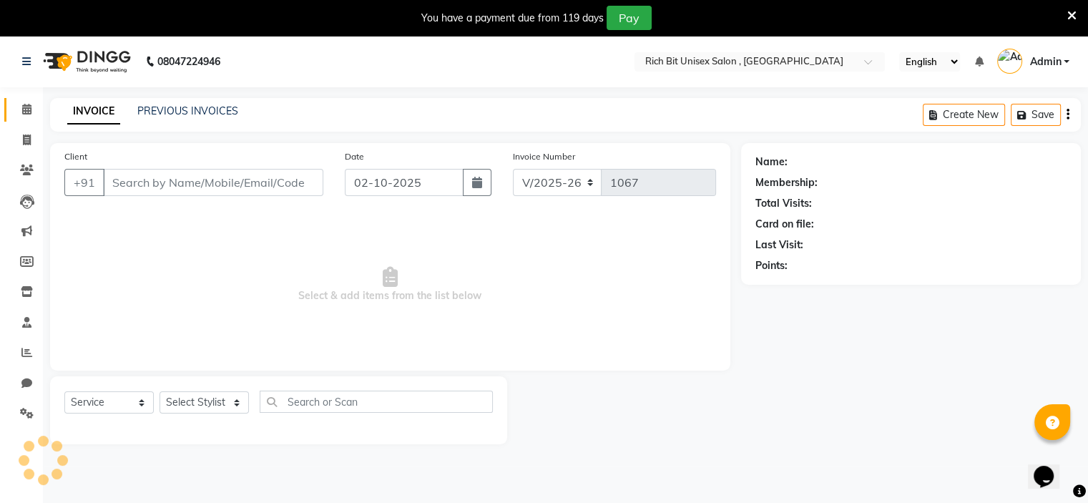
type input "7875467453"
select select "70823"
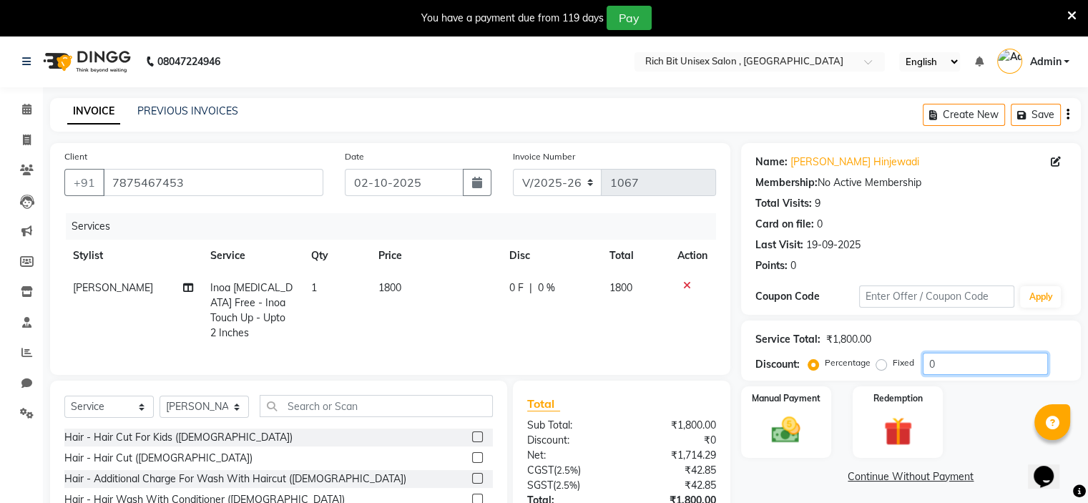
click at [960, 370] on input "0" at bounding box center [984, 364] width 125 height 22
type input "030"
click at [798, 423] on img at bounding box center [786, 430] width 48 height 34
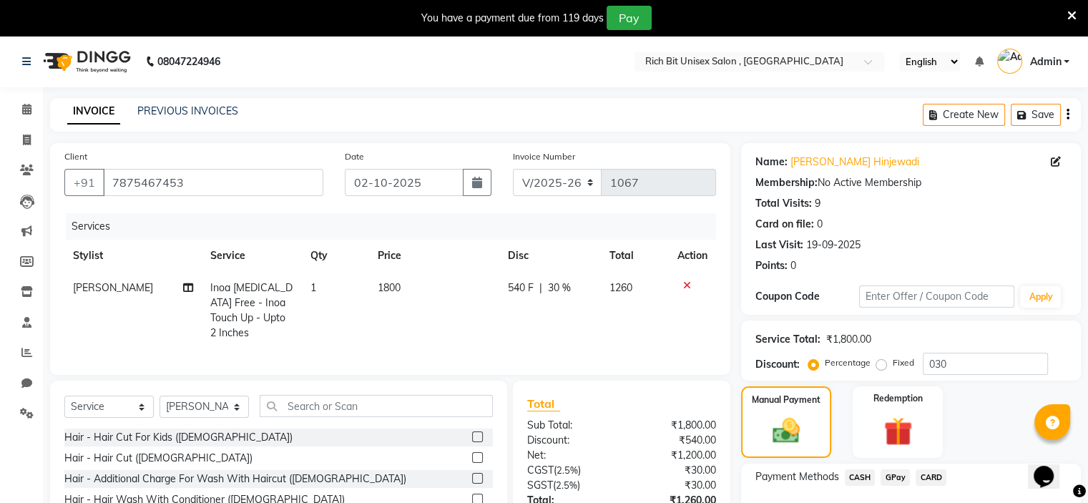
scroll to position [106, 0]
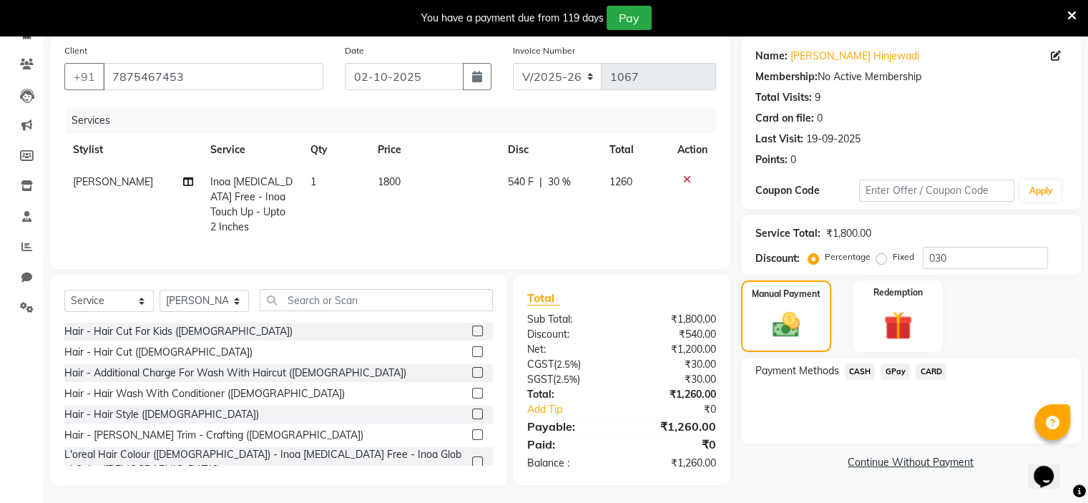
click at [895, 376] on span "GPay" at bounding box center [894, 371] width 29 height 16
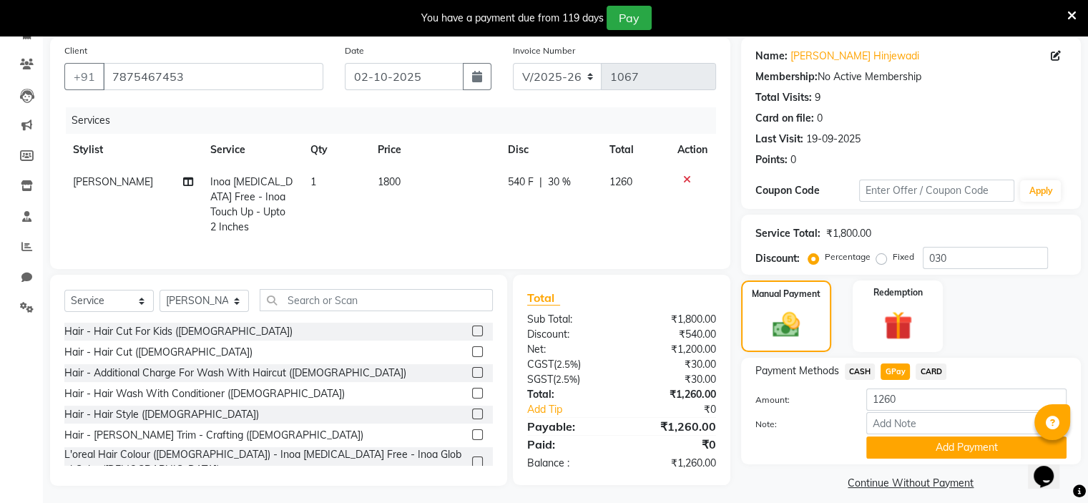
scroll to position [119, 0]
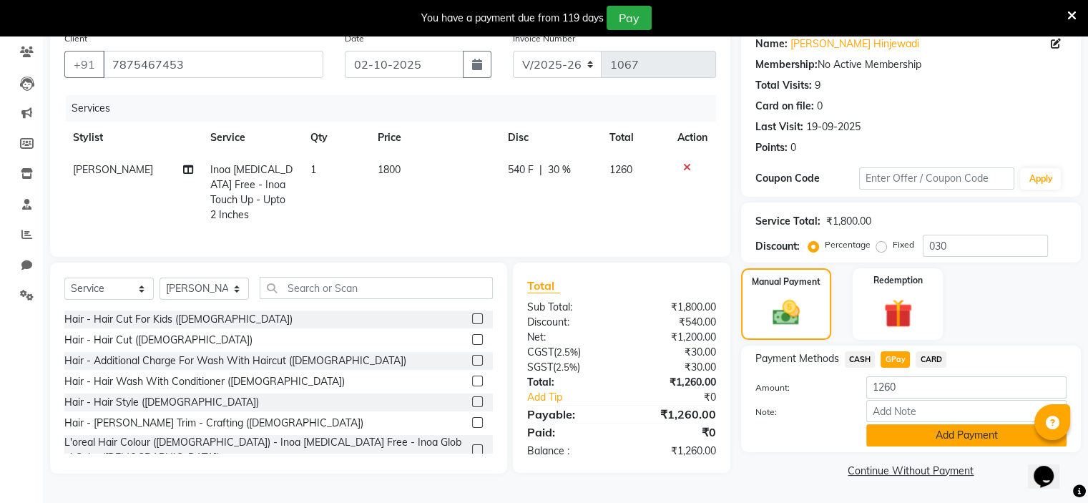
click at [920, 430] on button "Add Payment" at bounding box center [966, 435] width 200 height 22
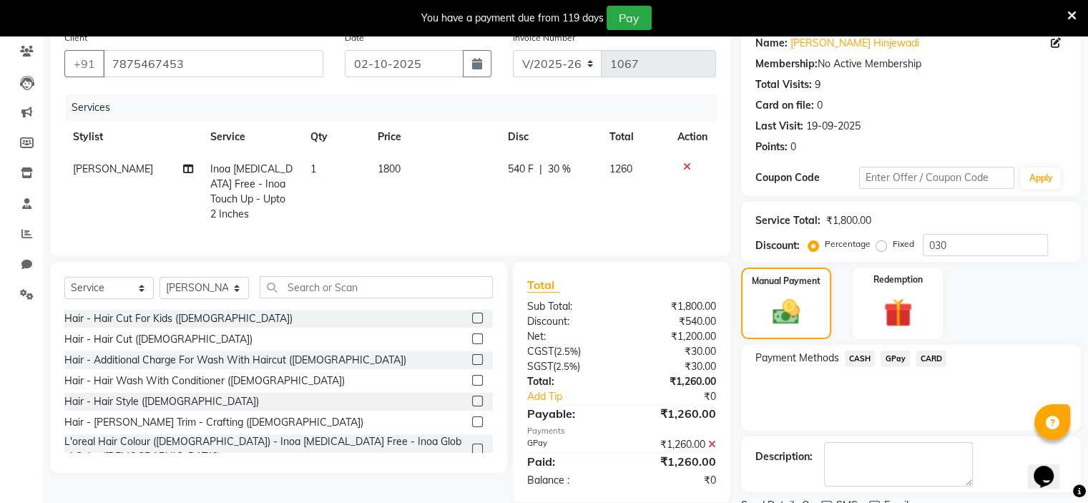
scroll to position [177, 0]
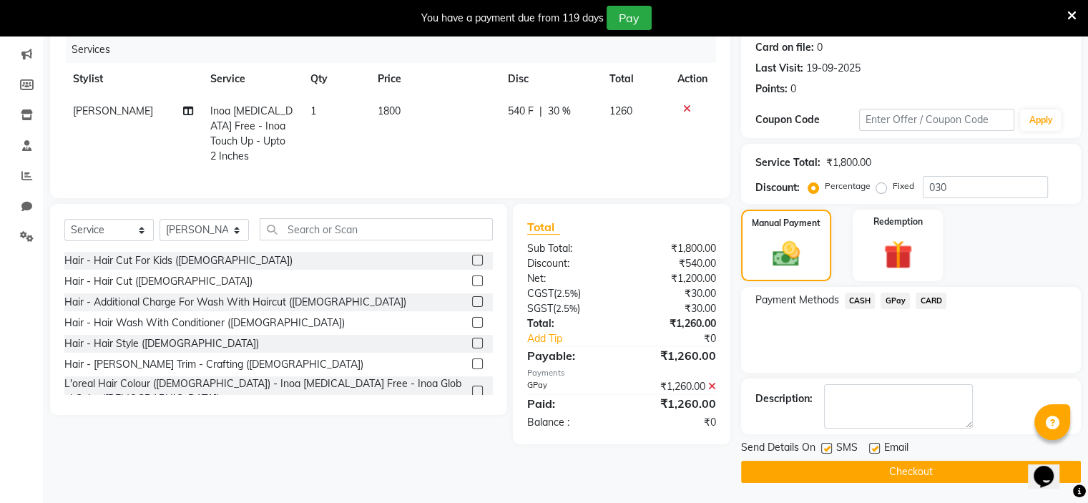
click at [821, 446] on label at bounding box center [826, 448] width 11 height 11
click at [821, 446] on input "checkbox" at bounding box center [825, 448] width 9 height 9
checkbox input "false"
click at [827, 468] on button "Checkout" at bounding box center [911, 471] width 340 height 22
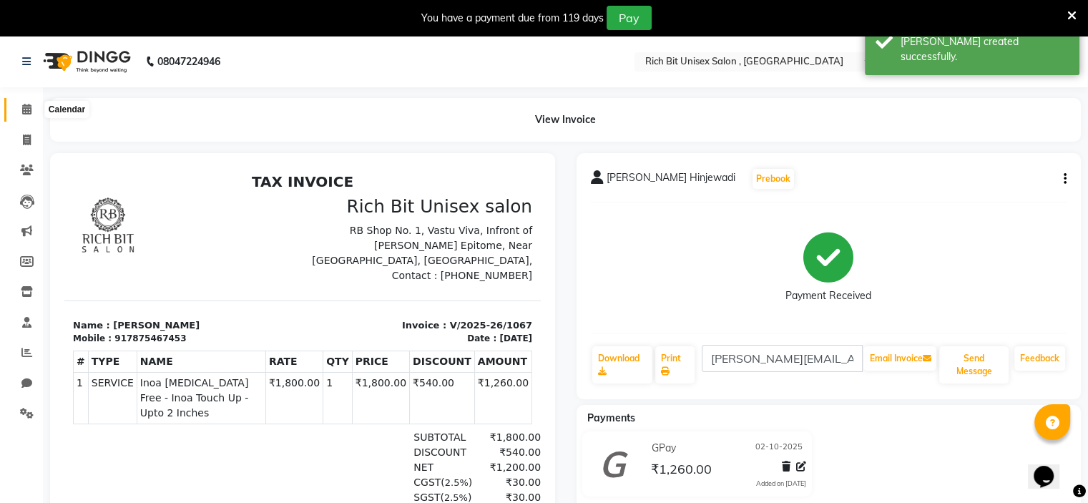
click at [25, 112] on icon at bounding box center [26, 109] width 9 height 11
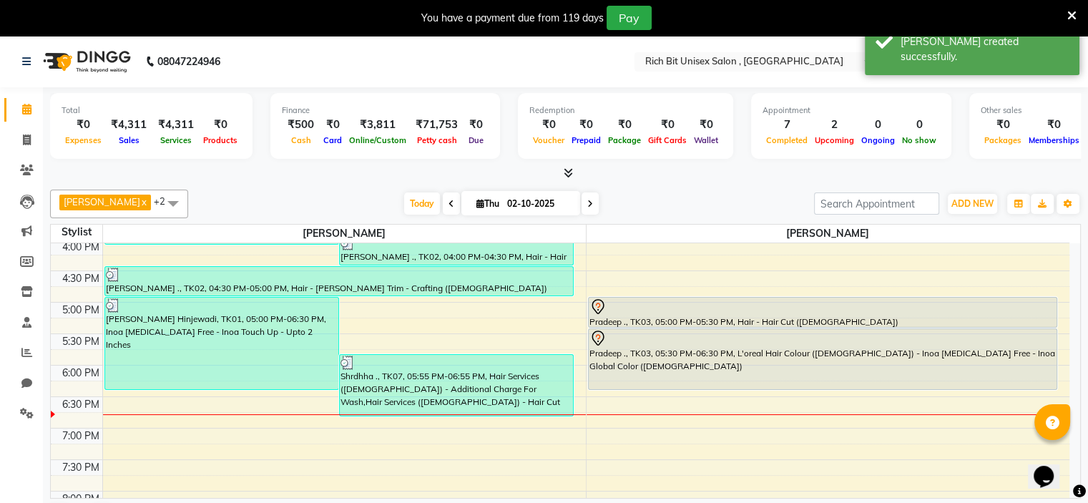
scroll to position [543, 0]
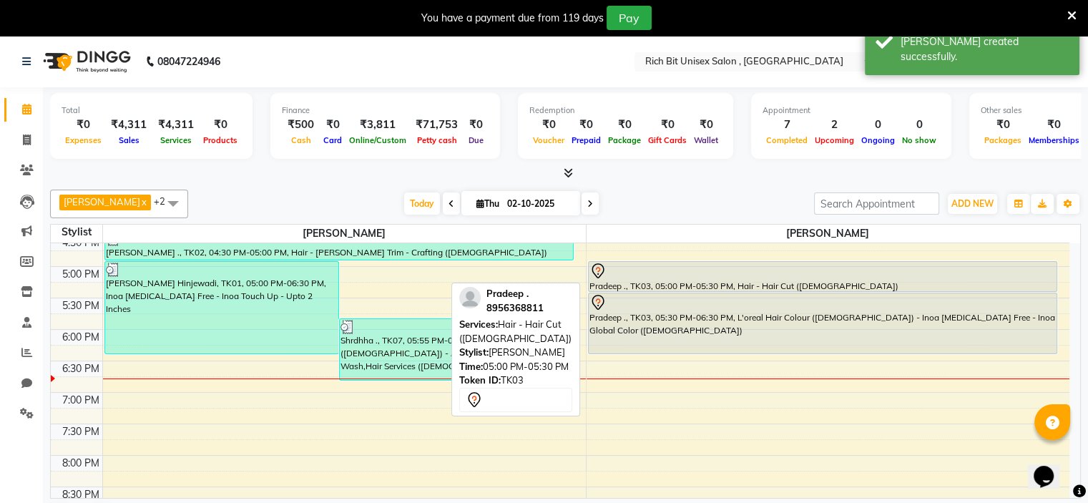
click at [776, 271] on div at bounding box center [822, 270] width 467 height 17
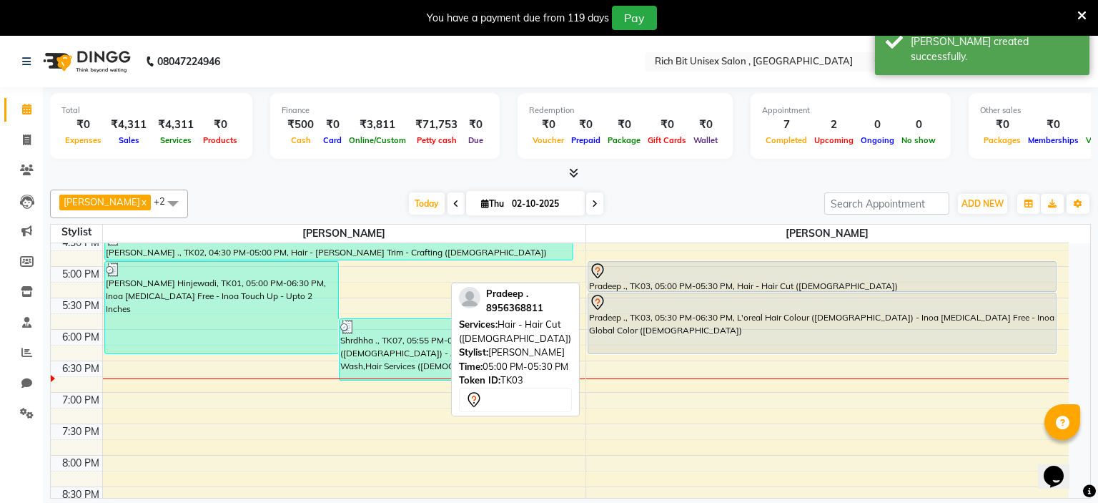
select select "7"
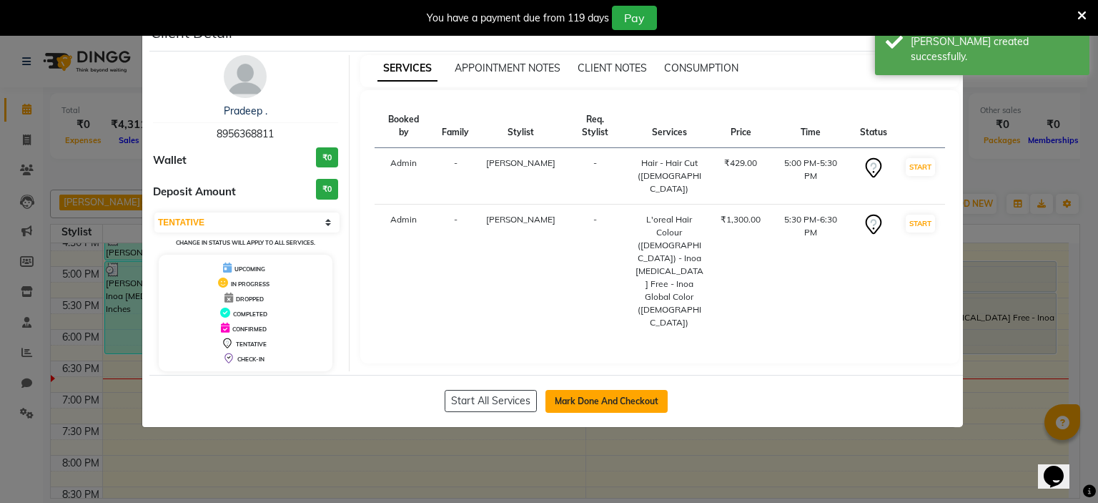
click at [626, 405] on button "Mark Done And Checkout" at bounding box center [607, 401] width 122 height 23
select select "7834"
select select "service"
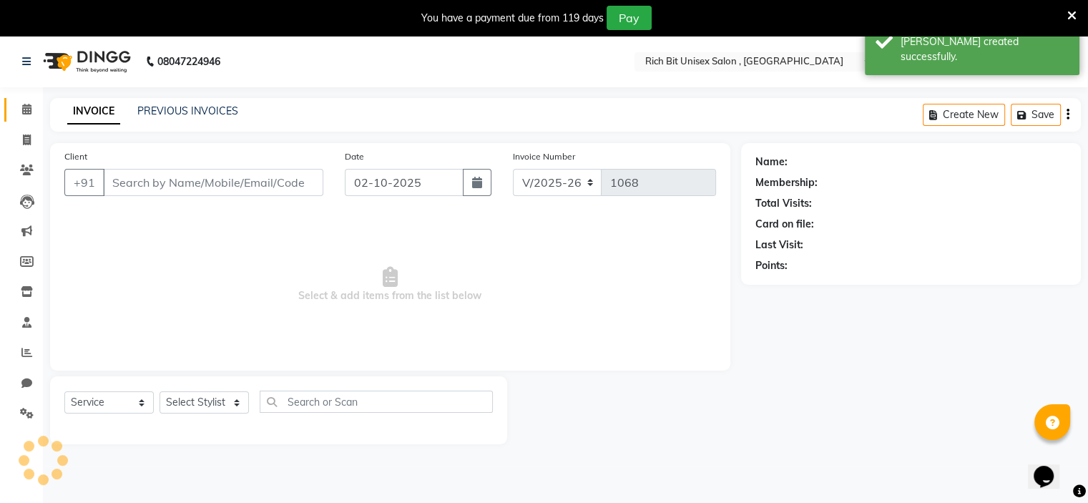
type input "8956368811"
select select "70870"
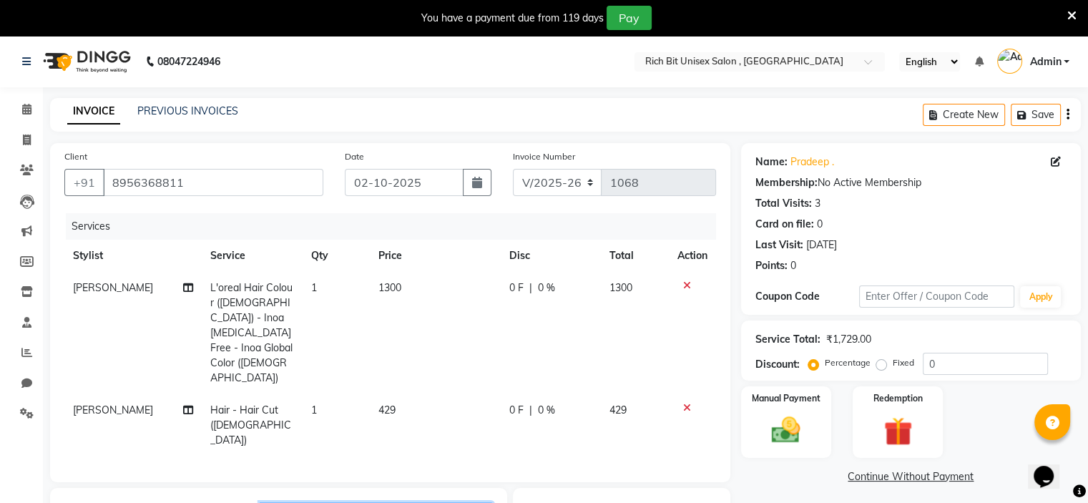
click at [323, 502] on input "text" at bounding box center [376, 513] width 233 height 22
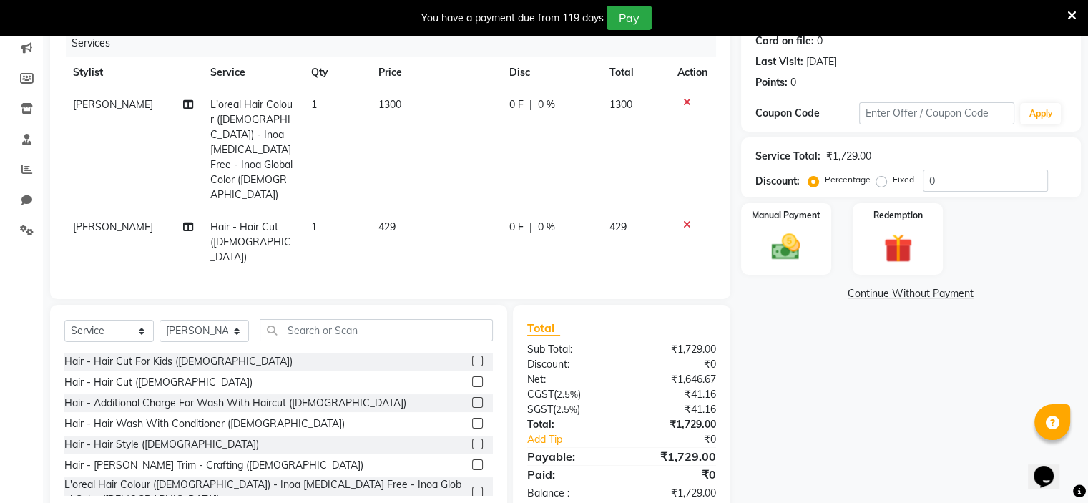
drag, startPoint x: 463, startPoint y: 428, endPoint x: 473, endPoint y: 423, distance: 10.6
click at [472, 459] on label at bounding box center [477, 464] width 11 height 11
click at [472, 460] on input "checkbox" at bounding box center [476, 464] width 9 height 9
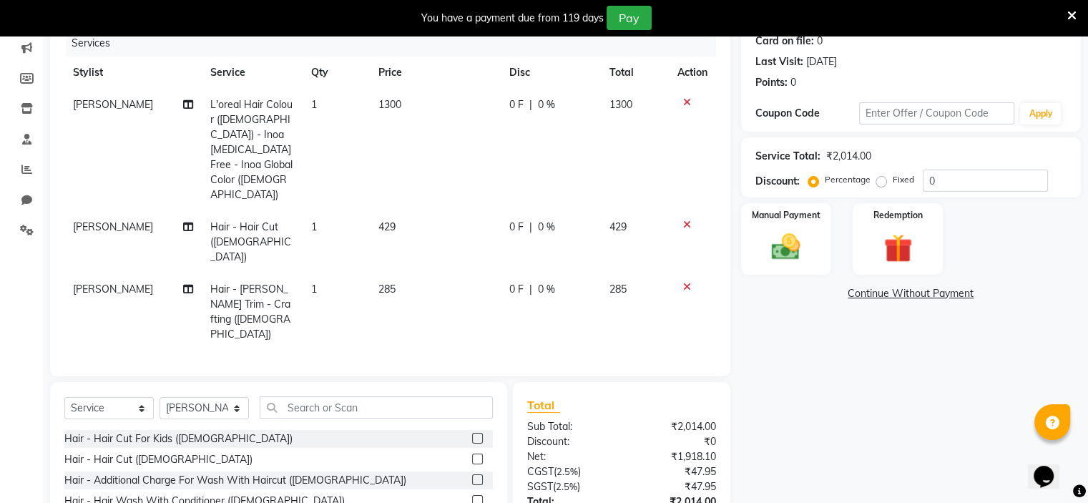
checkbox input "false"
click at [984, 188] on input "0" at bounding box center [984, 180] width 125 height 22
type input "030"
click at [387, 105] on span "1300" at bounding box center [388, 104] width 23 height 13
select select "70870"
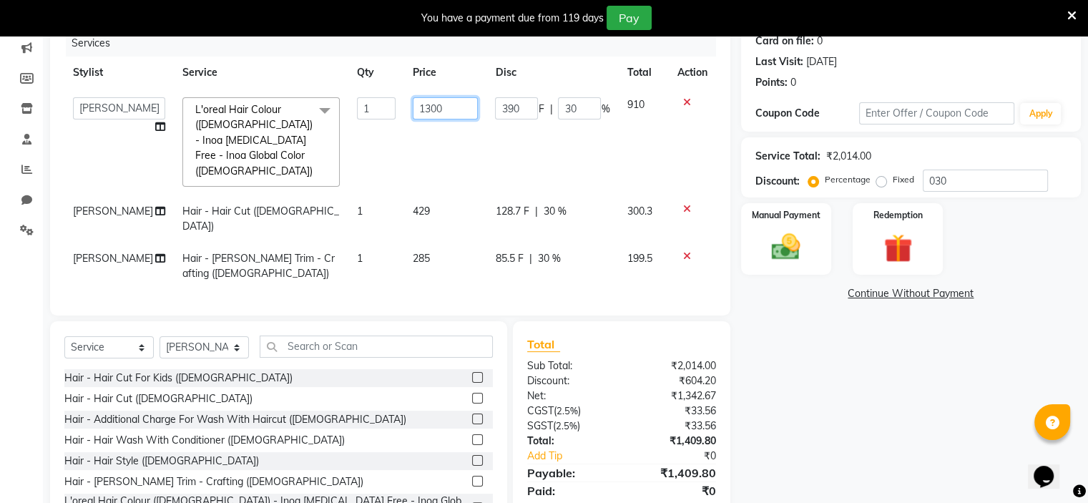
click at [417, 107] on input "1300" at bounding box center [446, 108] width 66 height 22
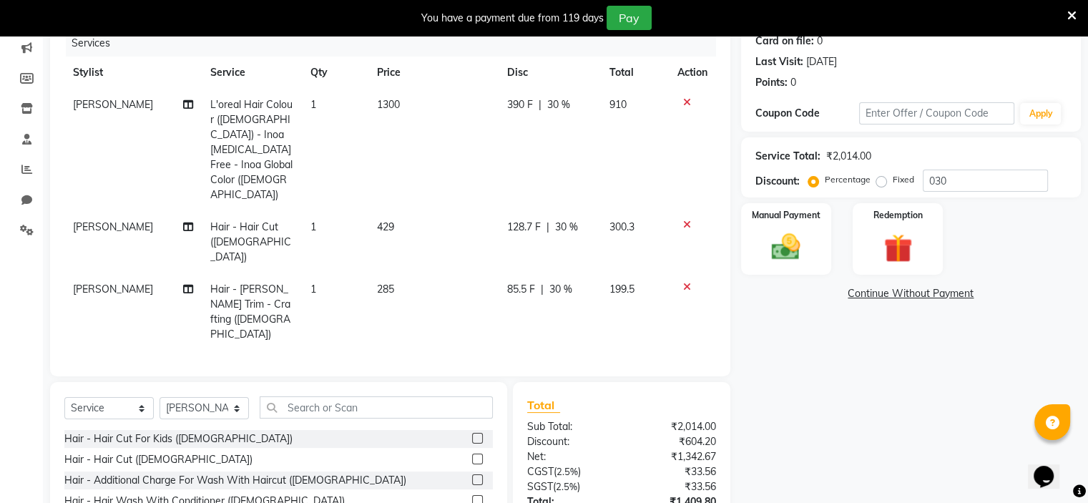
click at [280, 119] on span "L'oreal Hair Colour ([DEMOGRAPHIC_DATA]) - Inoa [MEDICAL_DATA] Free - Inoa Glob…" at bounding box center [251, 149] width 82 height 103
select select "70870"
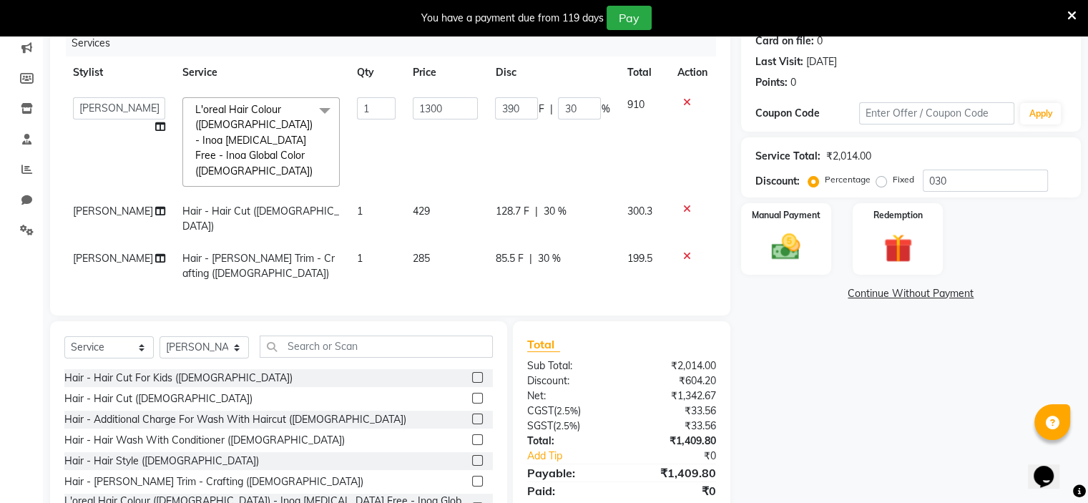
click at [310, 105] on span at bounding box center [324, 110] width 29 height 27
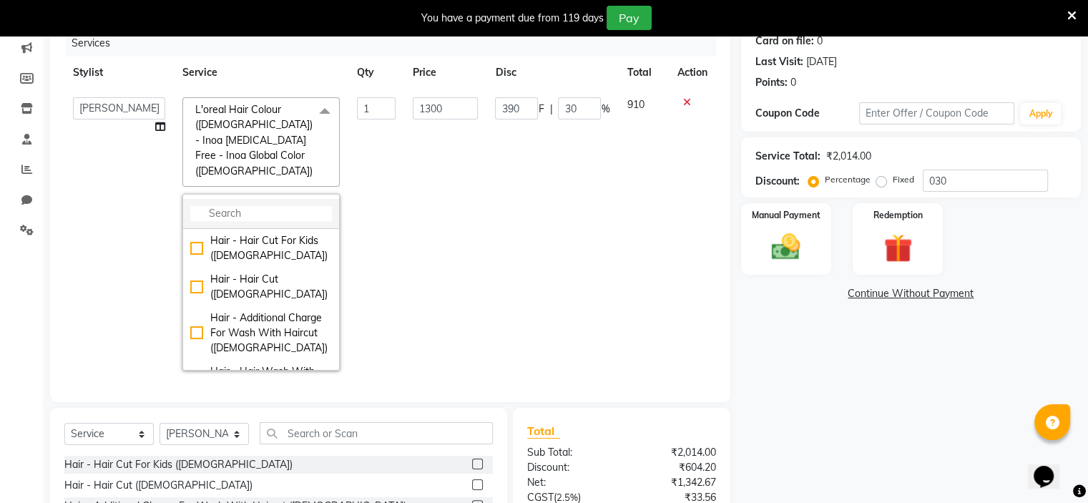
click at [228, 206] on input "multiselect-search" at bounding box center [261, 213] width 142 height 15
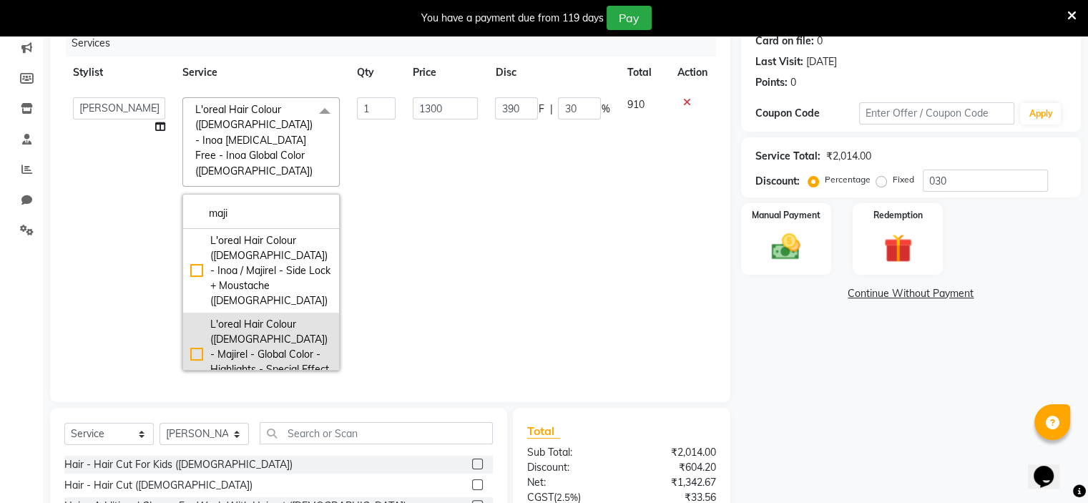
type input "maji"
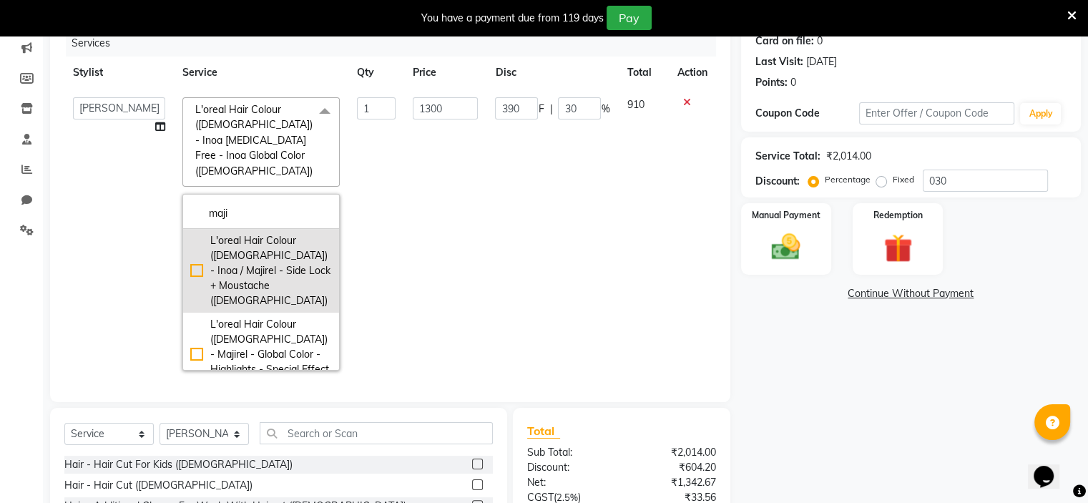
drag, startPoint x: 167, startPoint y: 317, endPoint x: 277, endPoint y: 266, distance: 122.2
click at [190, 317] on div "L'oreal Hair Colour ([DEMOGRAPHIC_DATA]) - Majirel - Global Color - Highlights …" at bounding box center [261, 354] width 142 height 75
checkbox input "true"
type input "1200"
type input "360"
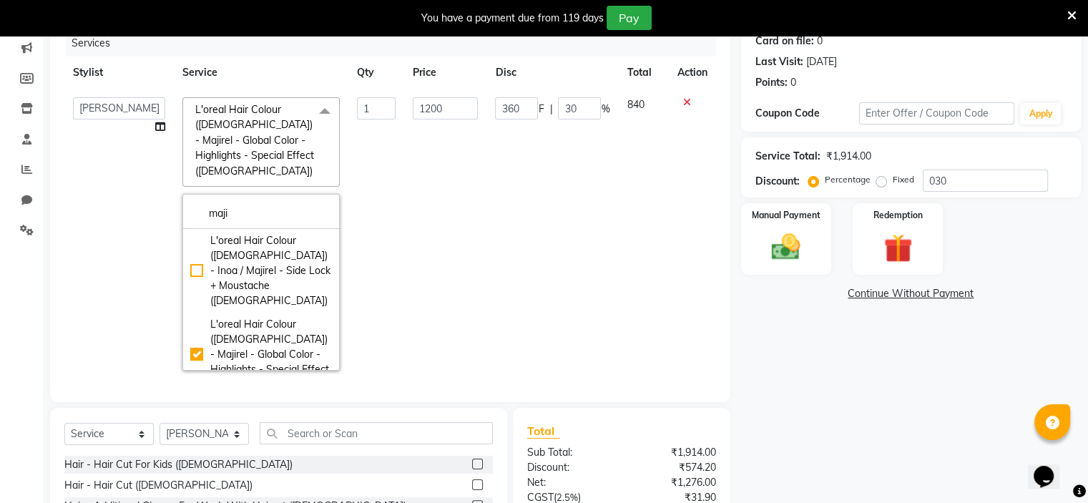
click at [495, 235] on td "360 F | 30 %" at bounding box center [552, 234] width 132 height 290
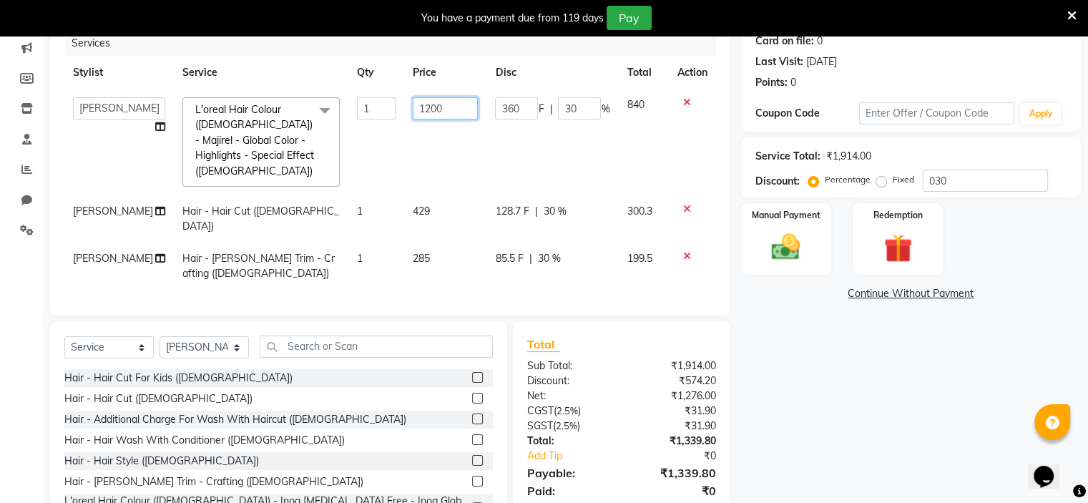
click at [413, 109] on input "1200" at bounding box center [446, 108] width 66 height 22
type input "1100"
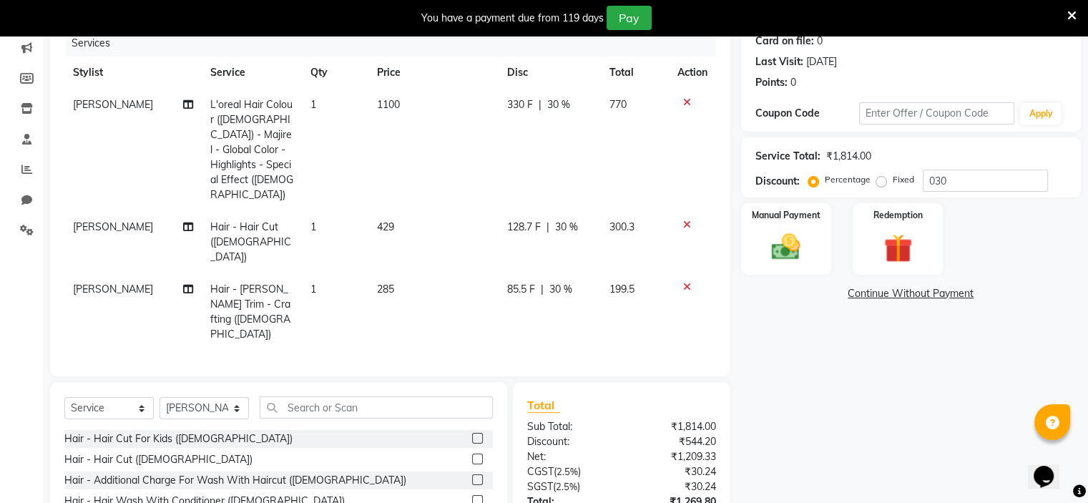
click at [436, 130] on td "1100" at bounding box center [433, 150] width 130 height 122
select select "70870"
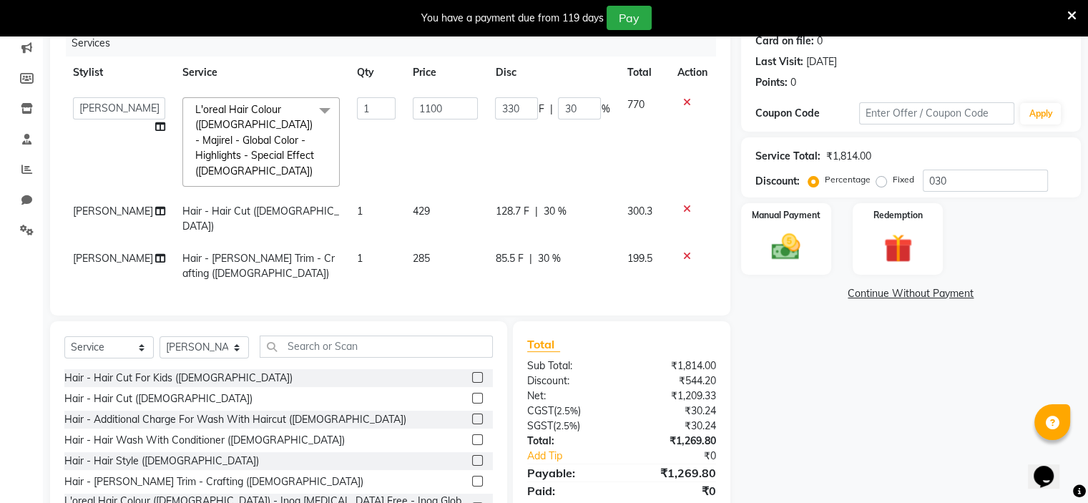
scroll to position [215, 0]
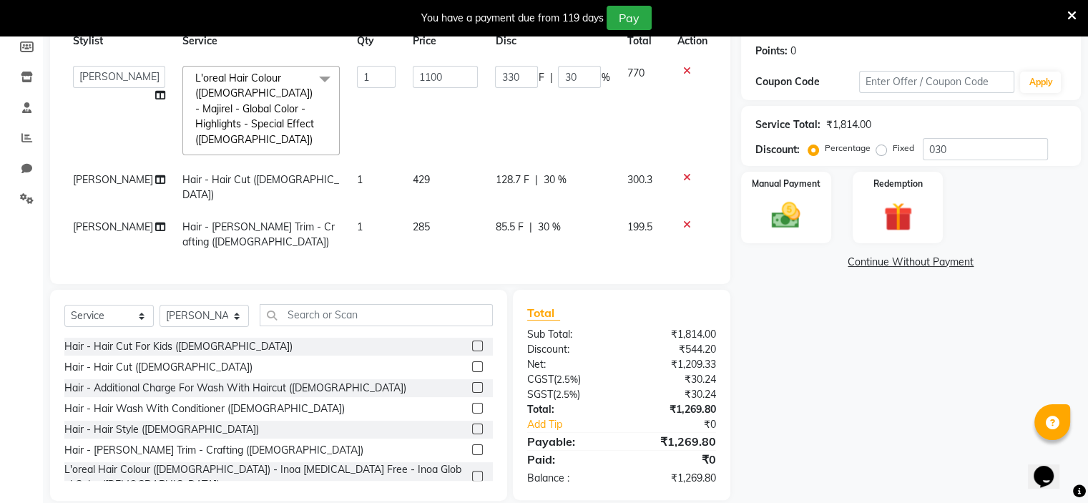
click at [492, 211] on td "85.5 F | 30 %" at bounding box center [552, 234] width 132 height 47
select select "70870"
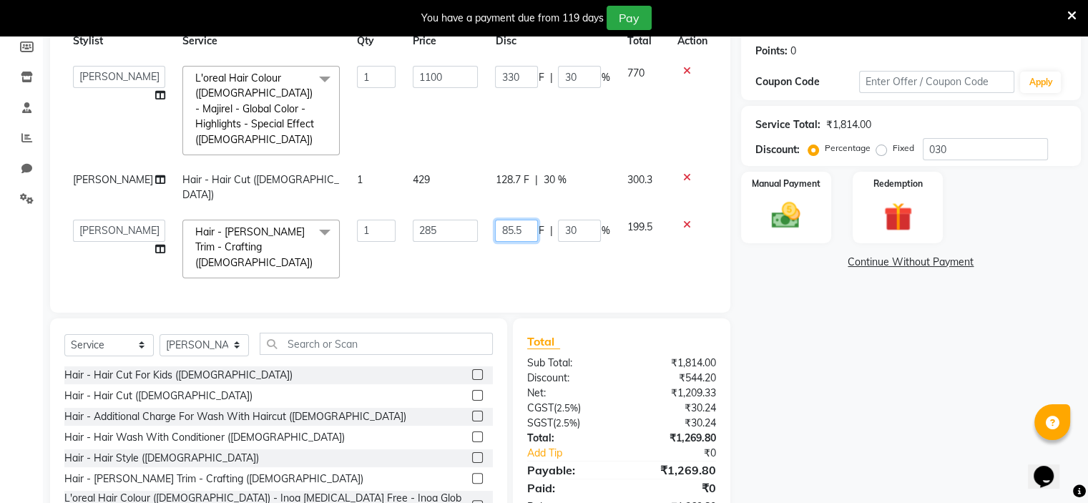
click at [520, 220] on input "85.5" at bounding box center [516, 231] width 43 height 22
type input "85"
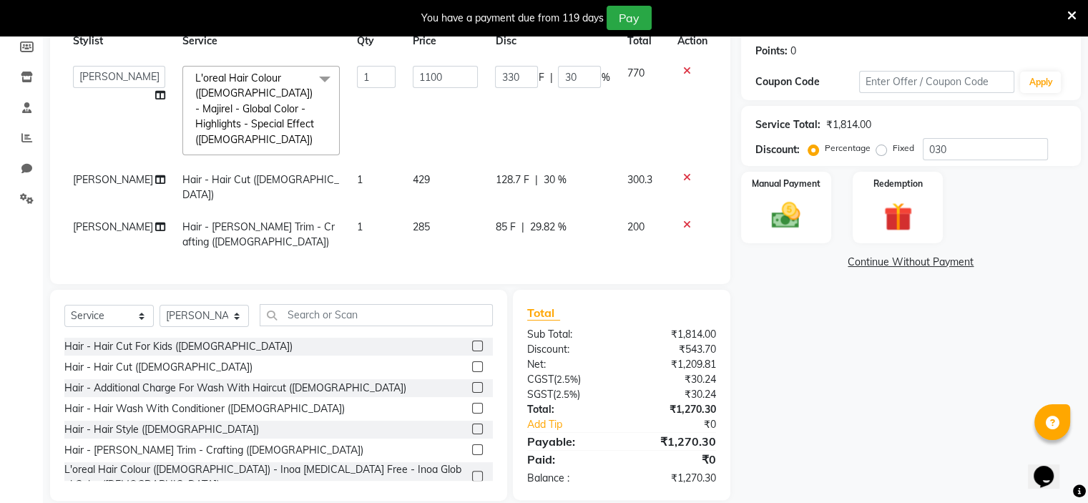
click at [521, 219] on td "85 F | 29.82 %" at bounding box center [552, 234] width 132 height 47
select select "70870"
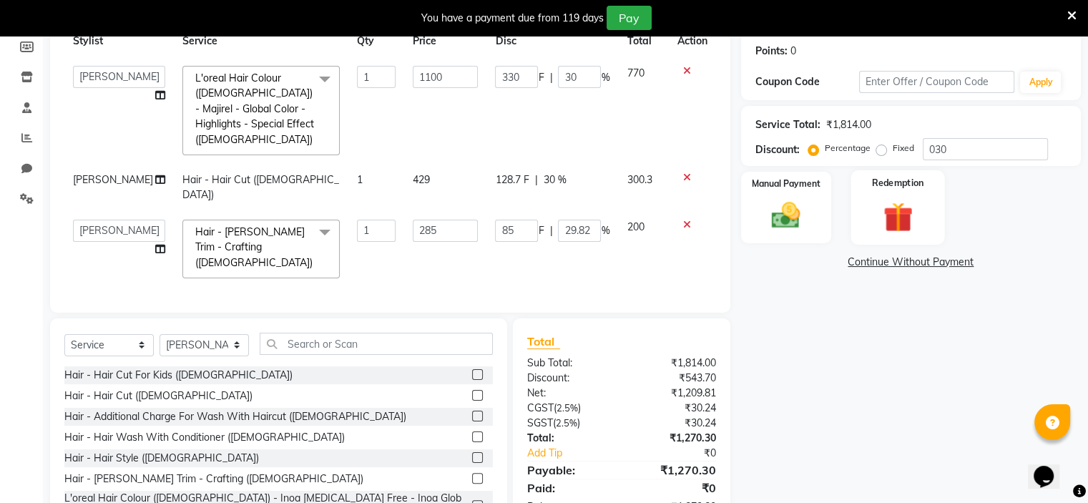
scroll to position [227, 0]
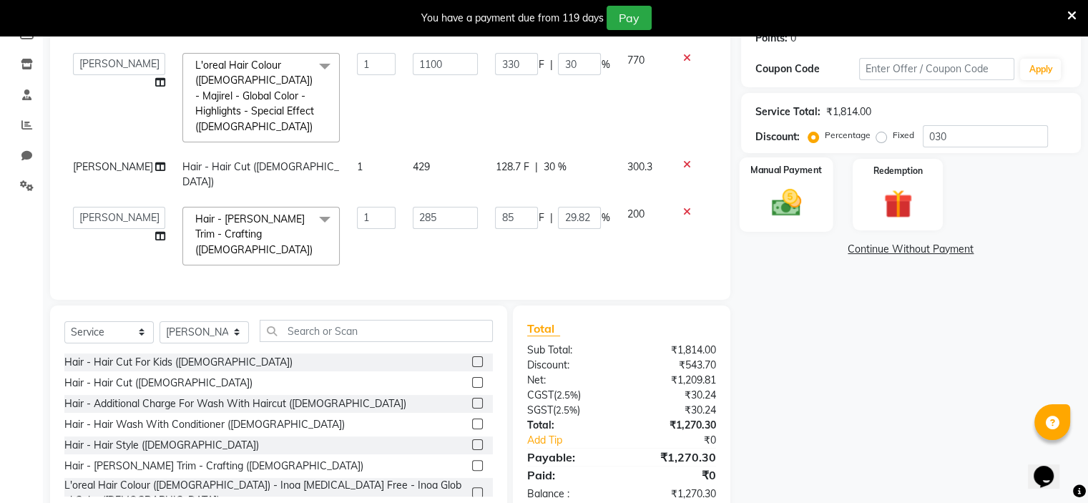
click at [798, 202] on img at bounding box center [786, 203] width 48 height 34
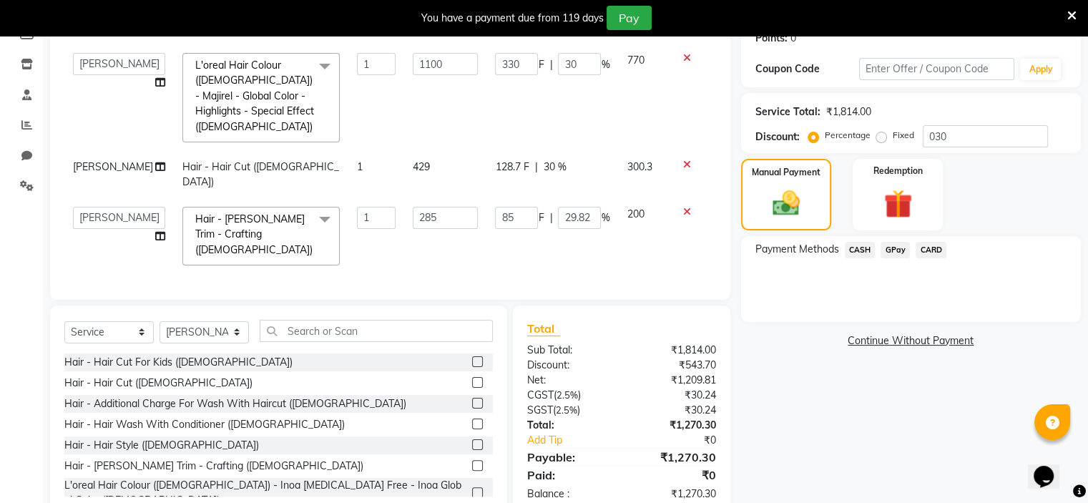
click at [893, 252] on span "GPay" at bounding box center [894, 250] width 29 height 16
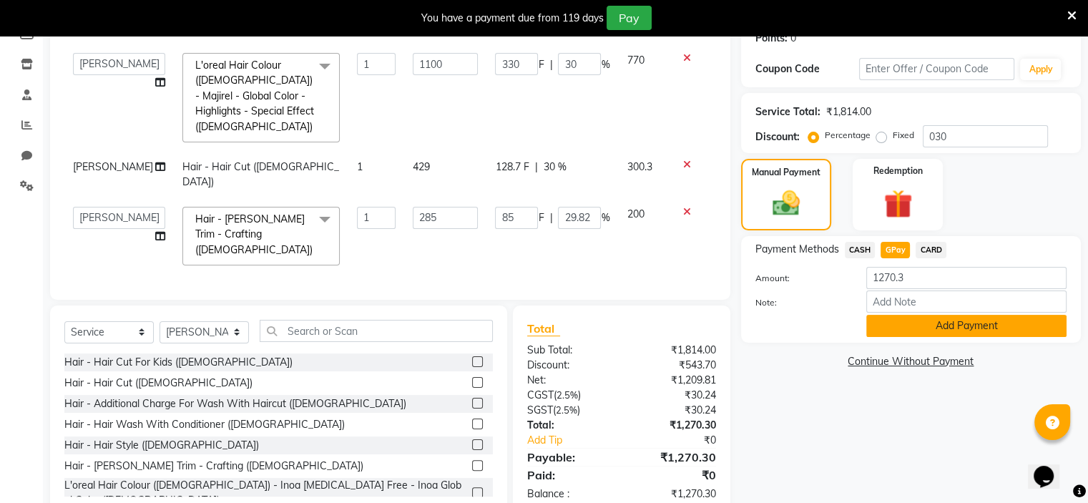
click at [929, 327] on button "Add Payment" at bounding box center [966, 326] width 200 height 22
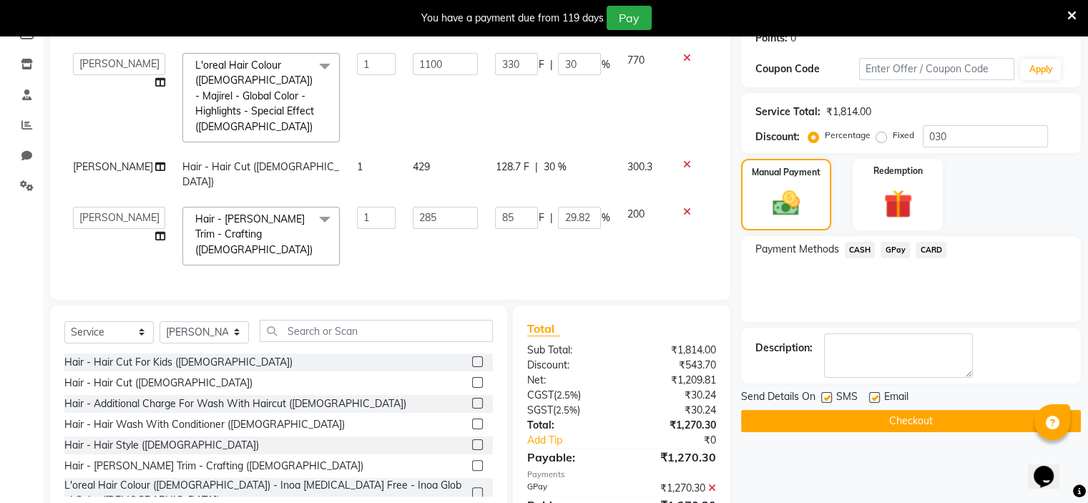
scroll to position [257, 0]
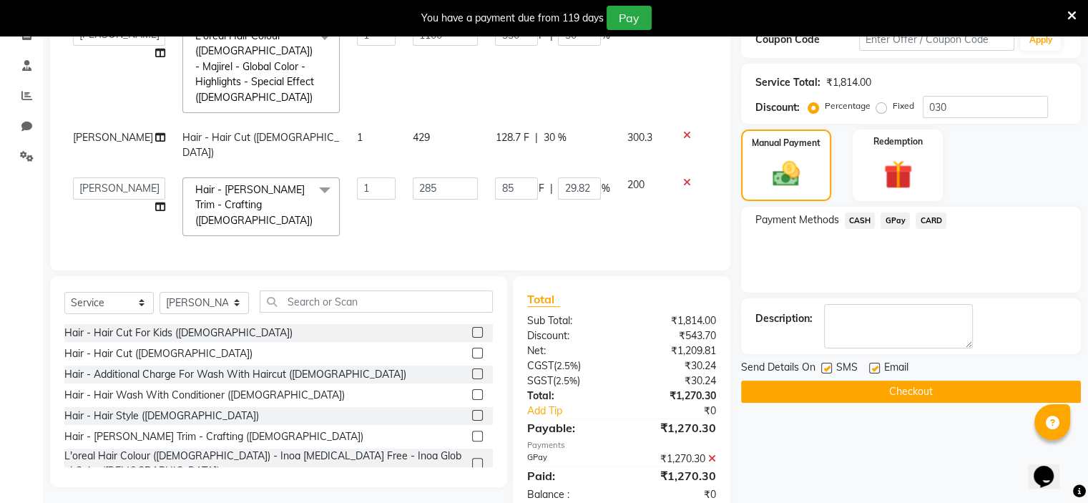
click at [825, 365] on label at bounding box center [826, 368] width 11 height 11
click at [825, 365] on input "checkbox" at bounding box center [825, 368] width 9 height 9
checkbox input "false"
click at [843, 391] on button "Checkout" at bounding box center [911, 391] width 340 height 22
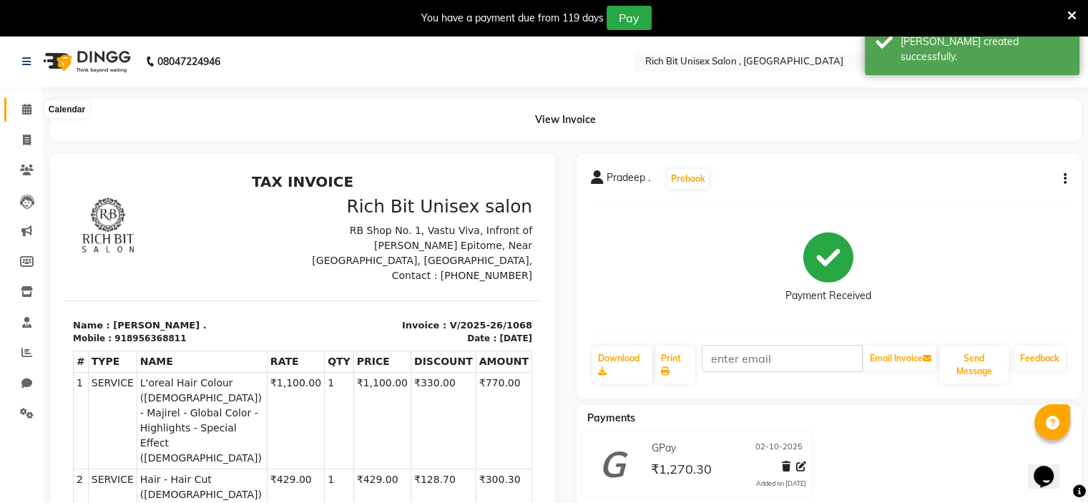
click at [26, 113] on icon at bounding box center [26, 109] width 9 height 11
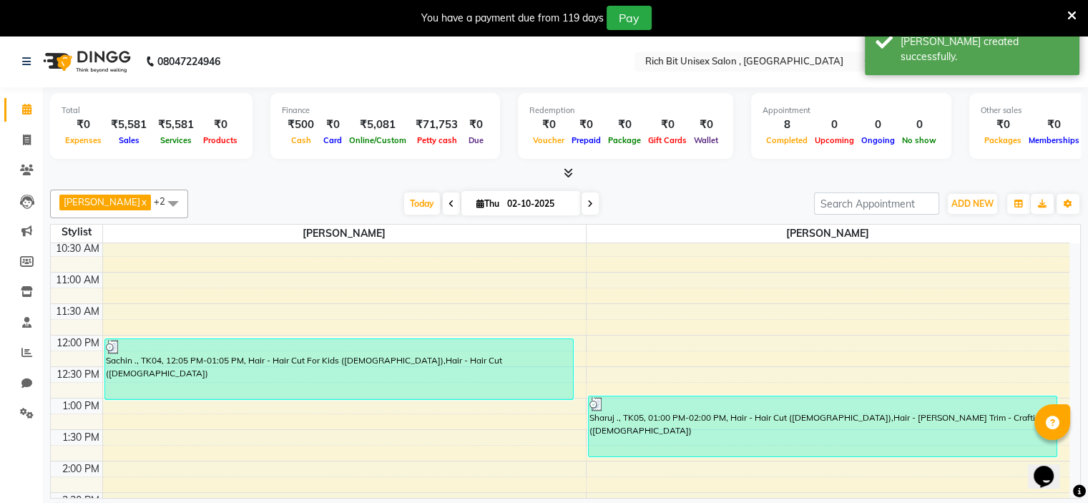
scroll to position [306, 0]
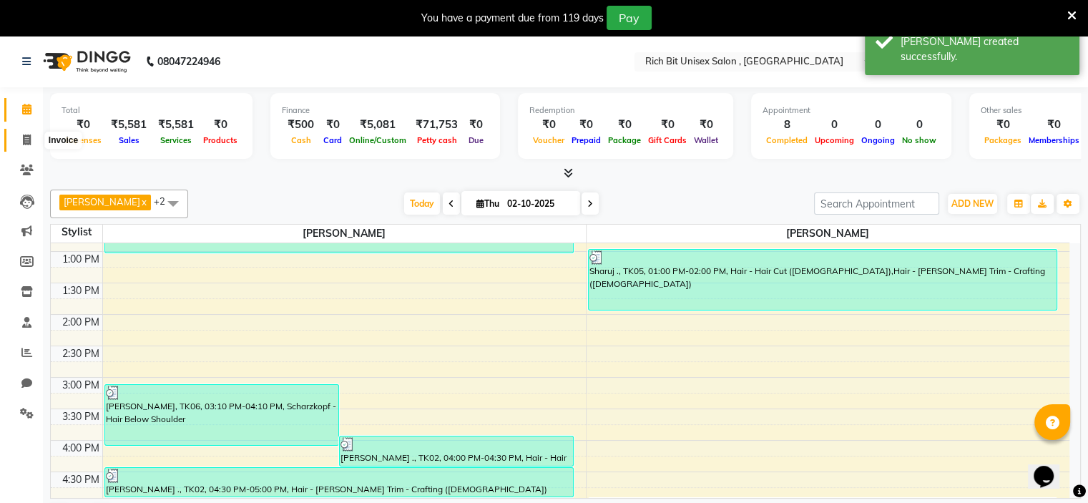
click at [23, 144] on icon at bounding box center [27, 139] width 8 height 11
select select "service"
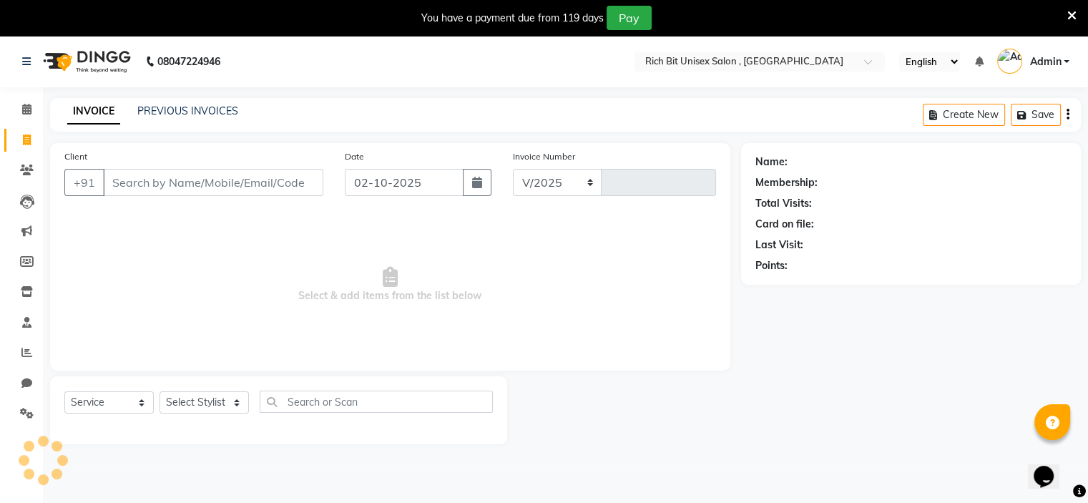
select select "7834"
type input "1069"
click at [129, 189] on input "Client" at bounding box center [213, 182] width 220 height 27
click at [130, 188] on input "Client" at bounding box center [213, 182] width 220 height 27
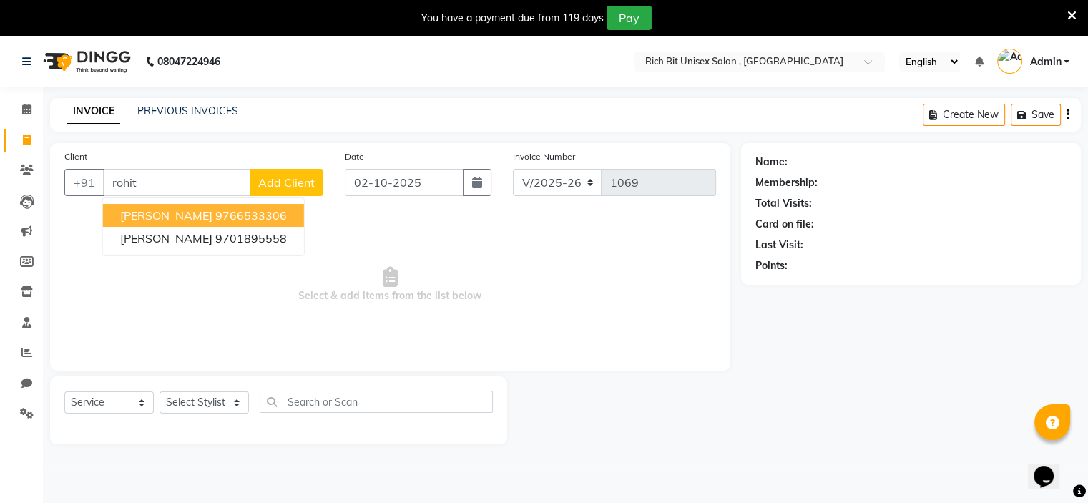
click at [159, 214] on span "[PERSON_NAME]" at bounding box center [166, 215] width 92 height 14
type input "9766533306"
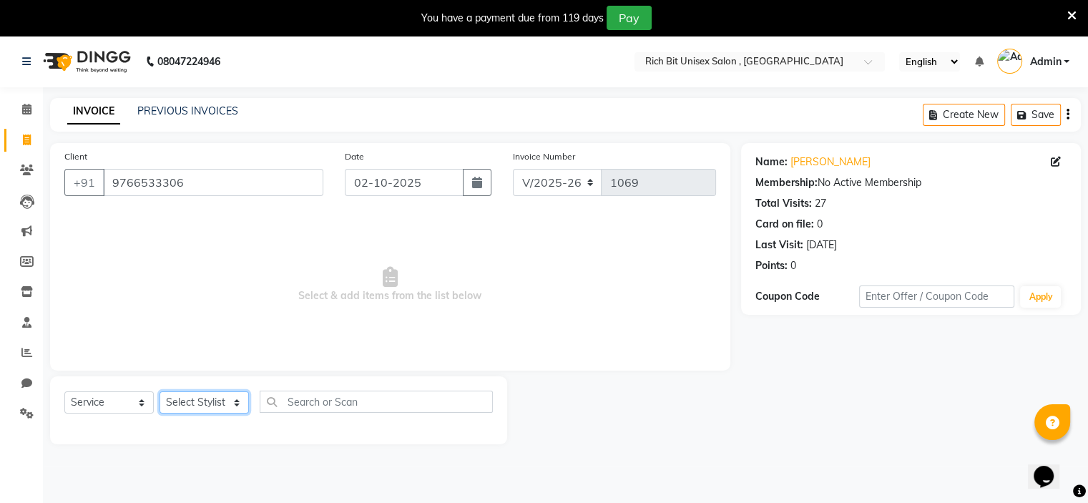
drag, startPoint x: 210, startPoint y: 405, endPoint x: 206, endPoint y: 354, distance: 51.6
click at [210, 401] on select "Select Stylist [PERSON_NAME] [PERSON_NAME]" at bounding box center [203, 402] width 89 height 22
select select "70823"
click at [159, 392] on select "Select Stylist [PERSON_NAME] [PERSON_NAME]" at bounding box center [203, 402] width 89 height 22
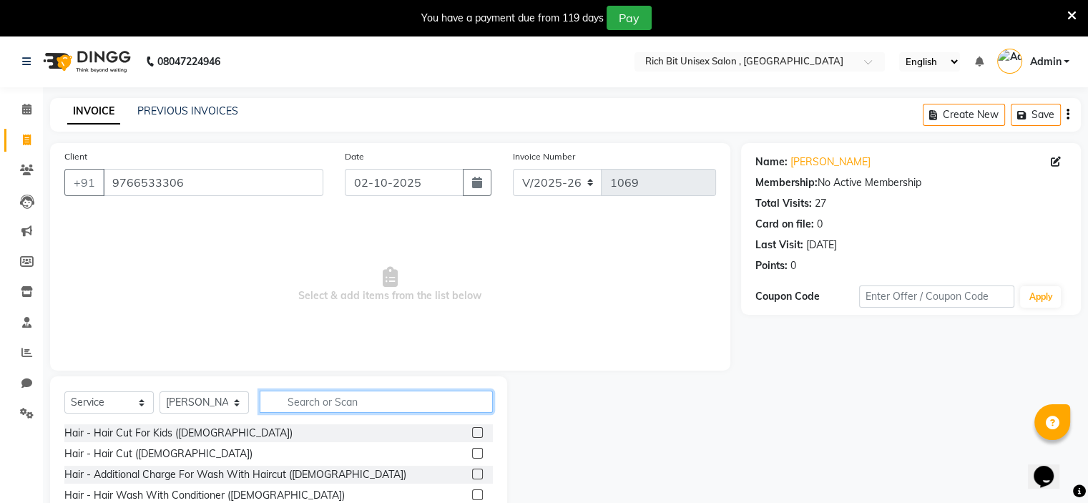
click at [293, 399] on input "text" at bounding box center [376, 401] width 233 height 22
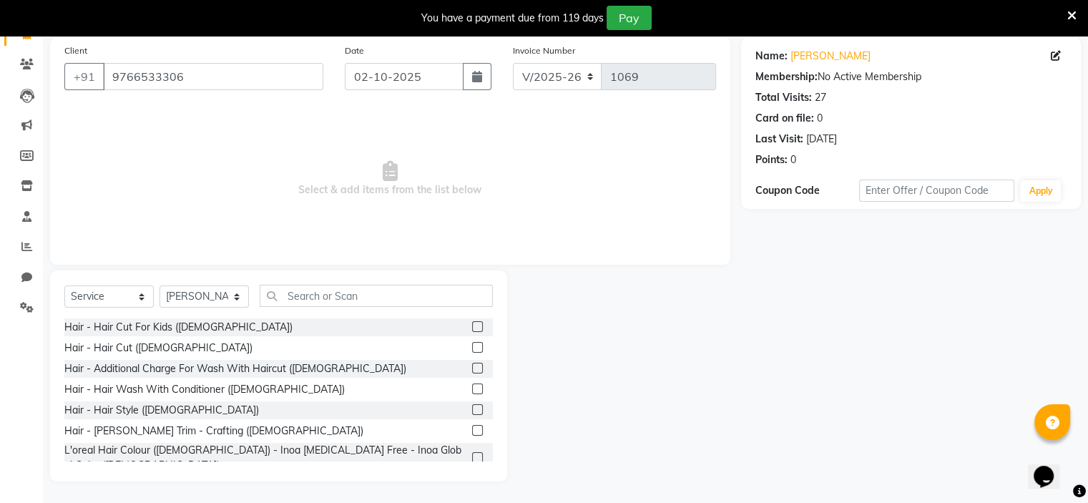
click at [472, 430] on label at bounding box center [477, 430] width 11 height 11
click at [472, 430] on input "checkbox" at bounding box center [476, 430] width 9 height 9
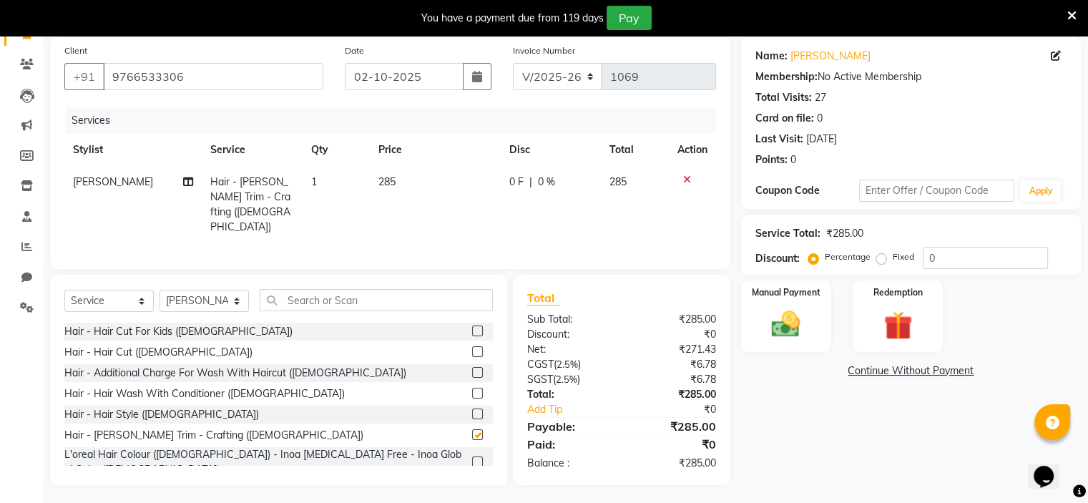
checkbox input "false"
drag, startPoint x: 496, startPoint y: 180, endPoint x: 503, endPoint y: 183, distance: 7.7
click at [498, 182] on tr "[PERSON_NAME] Hair - [PERSON_NAME] Trim - Crafting ([DEMOGRAPHIC_DATA]) 1 285 0…" at bounding box center [389, 204] width 651 height 77
click at [518, 185] on span "0 F" at bounding box center [516, 181] width 14 height 15
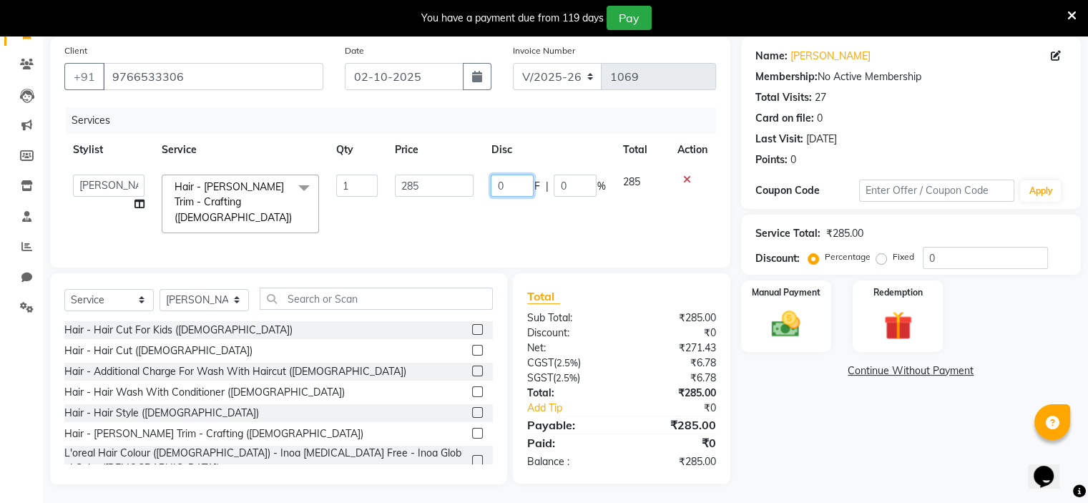
click at [518, 185] on input "0" at bounding box center [512, 185] width 43 height 22
type input "085"
click at [538, 209] on td "085 F | 0 %" at bounding box center [548, 204] width 132 height 76
click at [774, 322] on img at bounding box center [786, 324] width 48 height 34
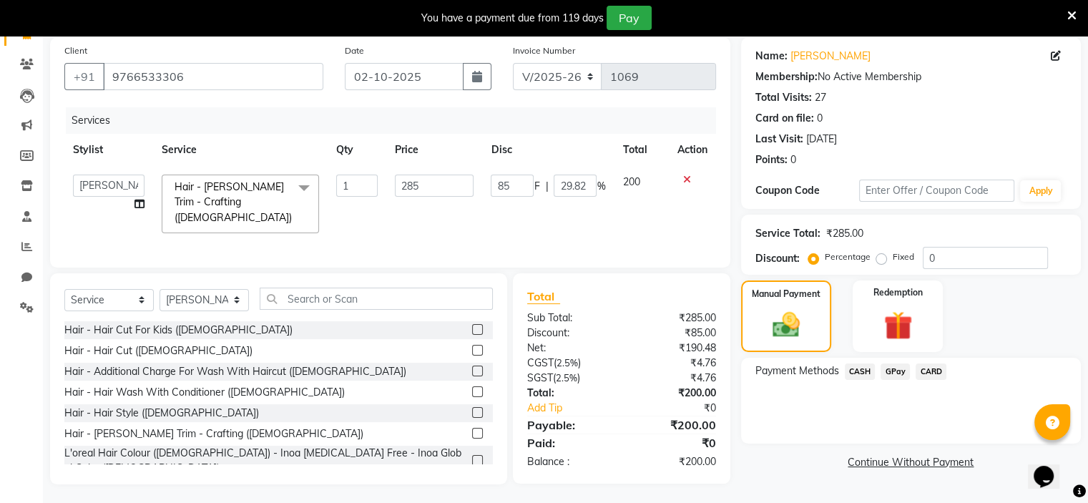
click at [895, 368] on span "GPay" at bounding box center [894, 371] width 29 height 16
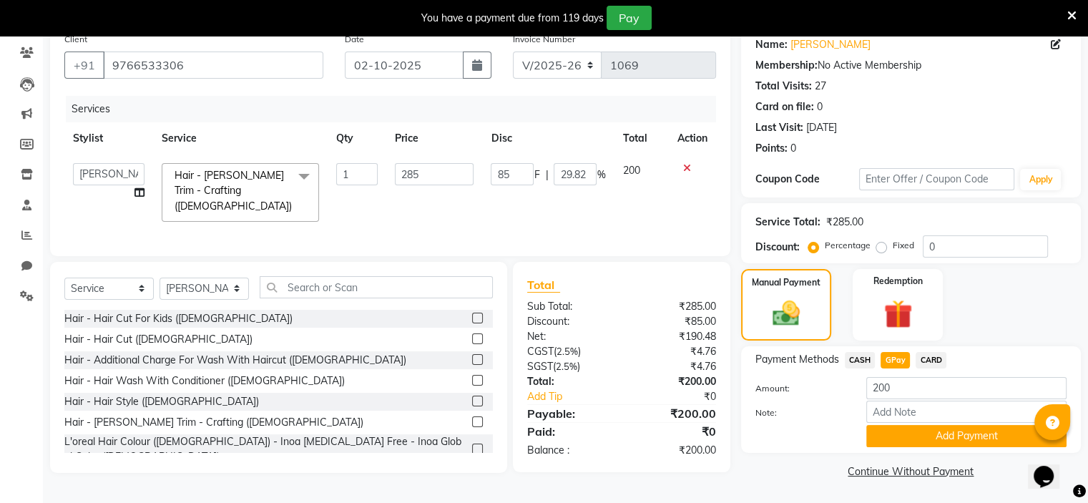
scroll to position [119, 0]
drag, startPoint x: 887, startPoint y: 427, endPoint x: 887, endPoint y: 389, distance: 37.9
click at [887, 424] on button "Add Payment" at bounding box center [966, 435] width 200 height 22
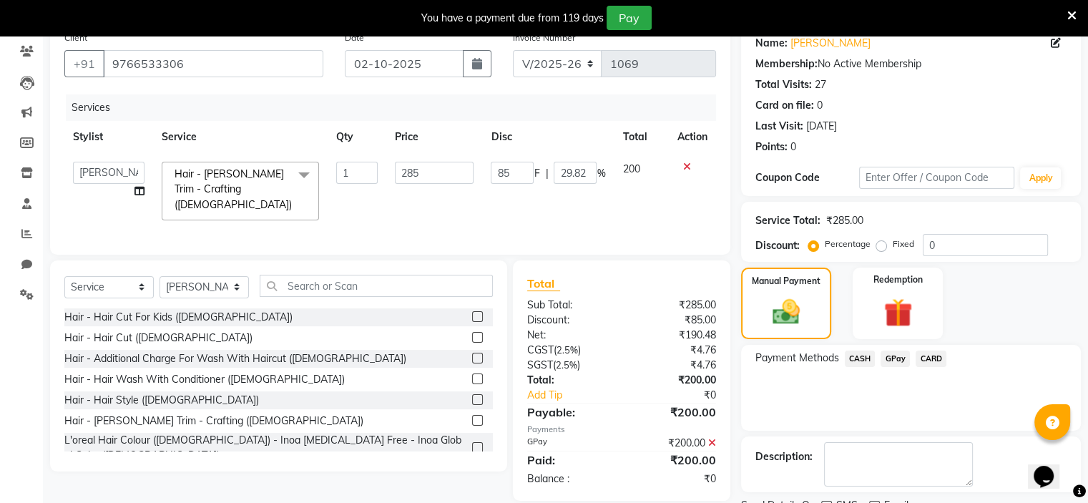
scroll to position [177, 0]
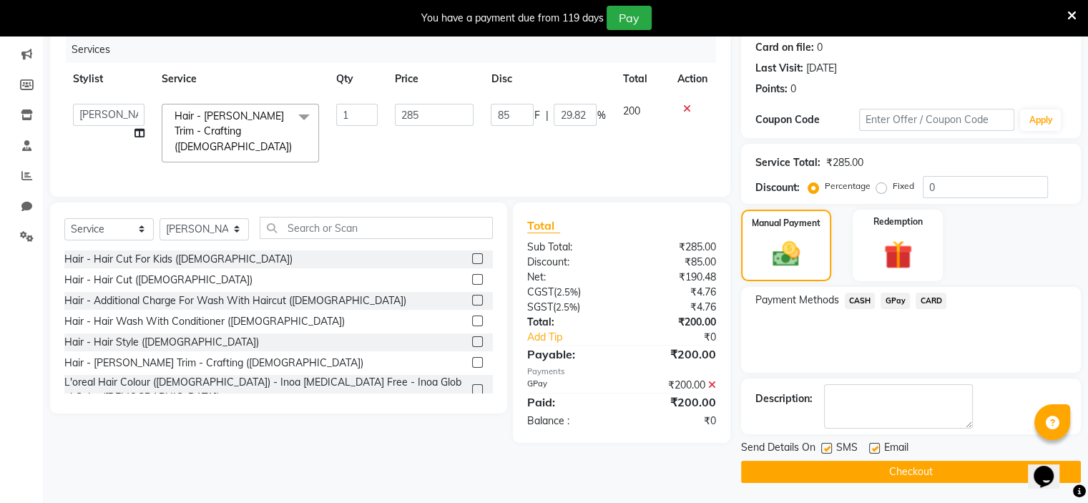
click at [824, 445] on label at bounding box center [826, 448] width 11 height 11
click at [824, 445] on input "checkbox" at bounding box center [825, 448] width 9 height 9
checkbox input "false"
click at [834, 484] on main "INVOICE PREVIOUS INVOICES Create New Save Client [PHONE_NUMBER] Date [DATE] Inv…" at bounding box center [565, 212] width 1045 height 583
click at [834, 473] on button "Checkout" at bounding box center [911, 471] width 340 height 22
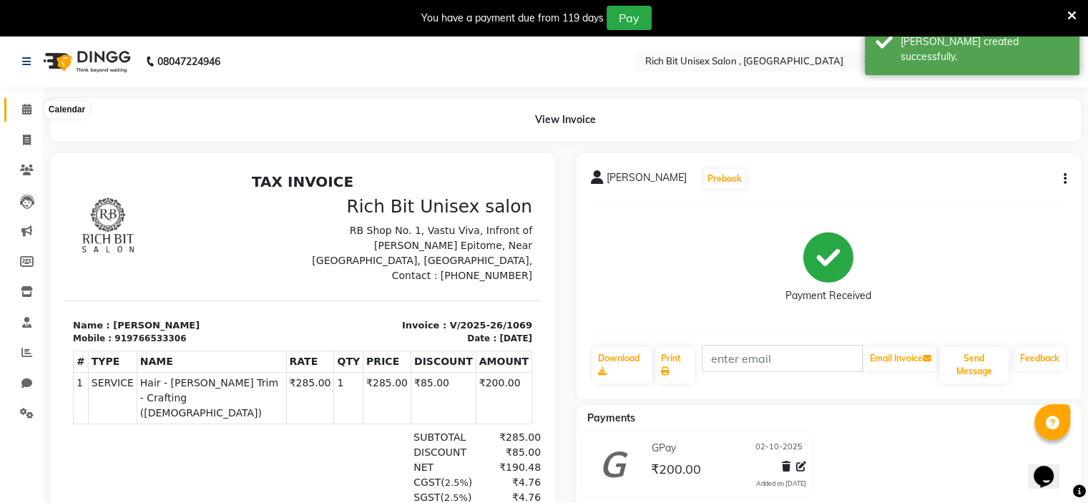
click at [23, 107] on icon at bounding box center [26, 109] width 9 height 11
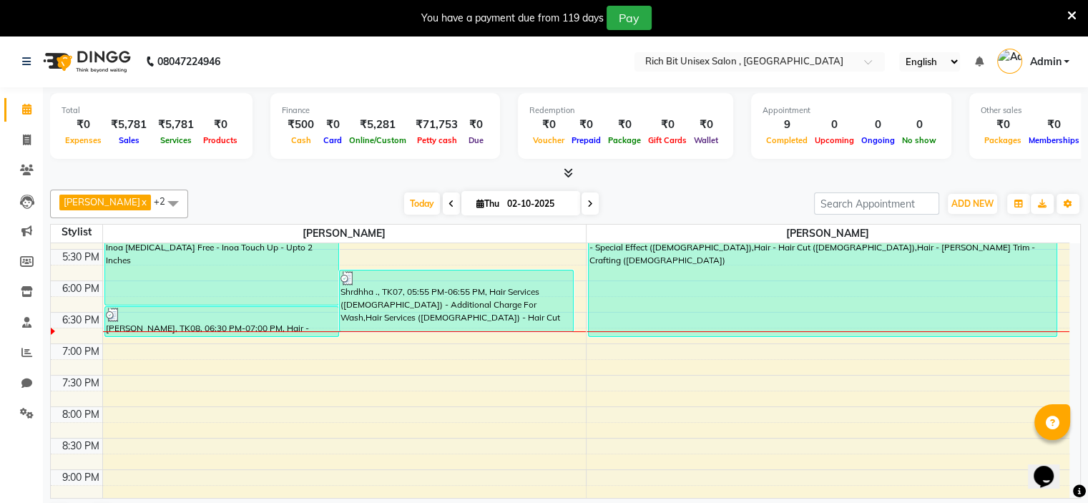
scroll to position [593, 0]
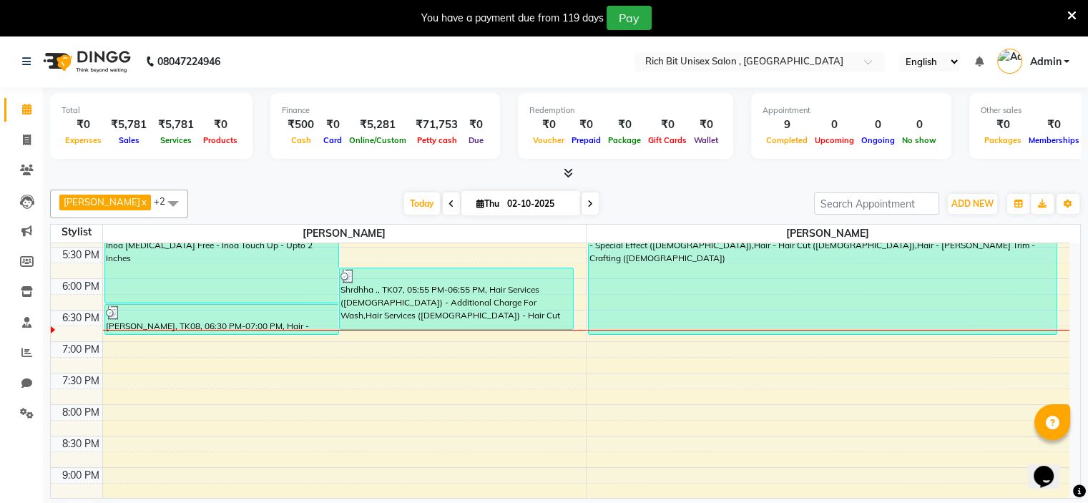
click at [121, 340] on div "8:00 AM 8:30 AM 9:00 AM 9:30 AM 10:00 AM 10:30 AM 11:00 AM 11:30 AM 12:00 PM 12…" at bounding box center [560, 121] width 1018 height 943
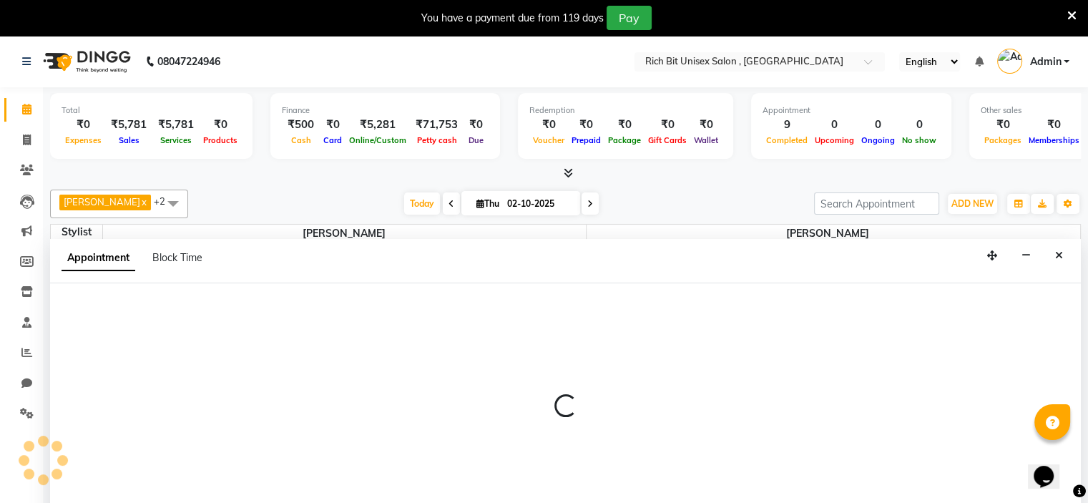
select select "70823"
select select "tentative"
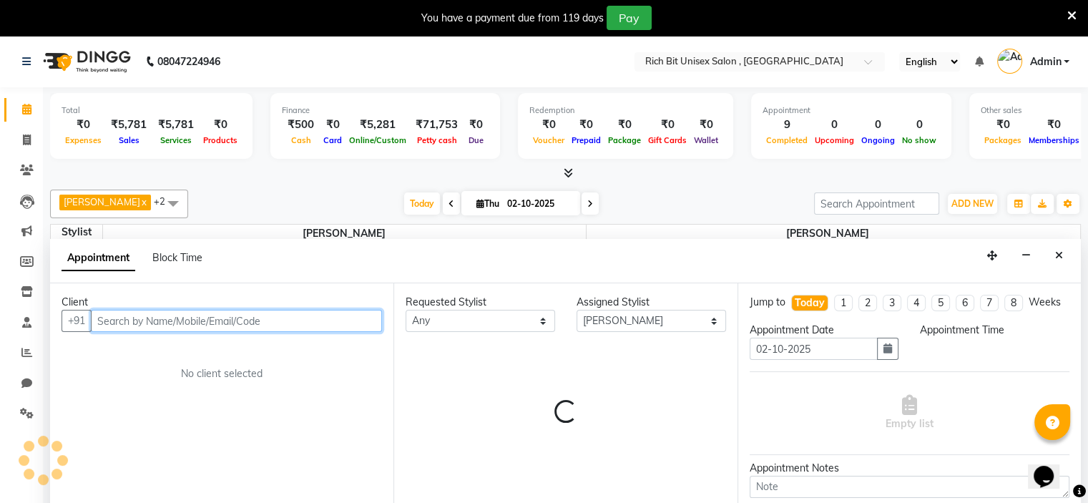
select select "1140"
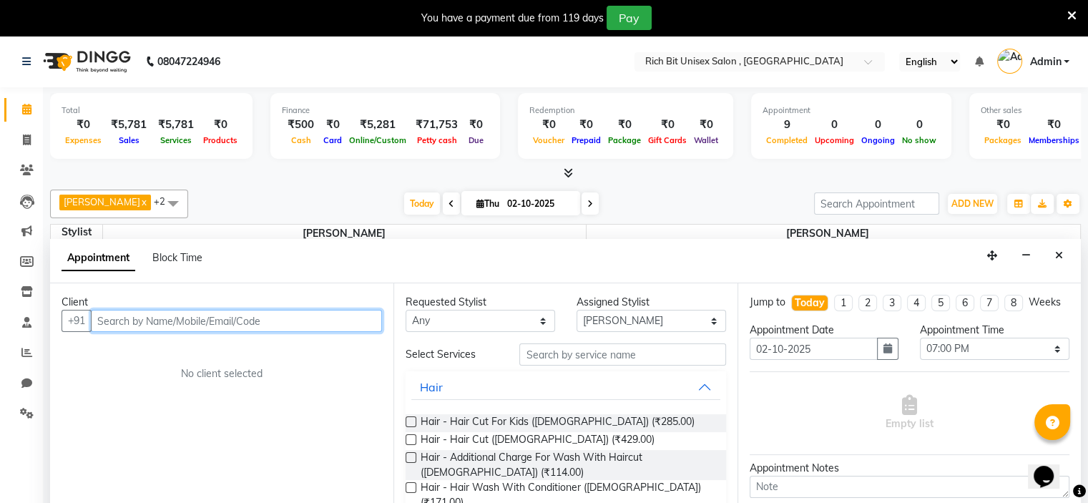
scroll to position [36, 0]
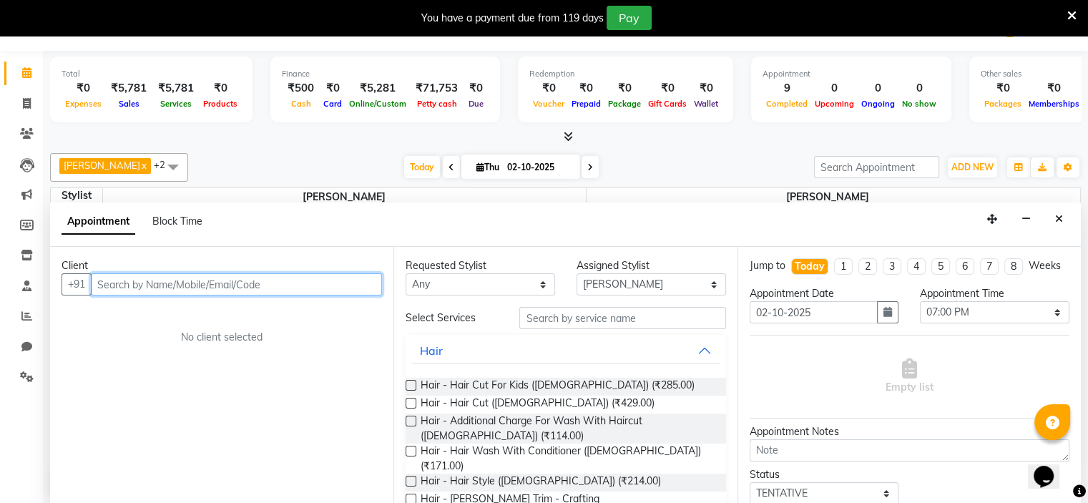
click at [119, 291] on input "text" at bounding box center [236, 284] width 291 height 22
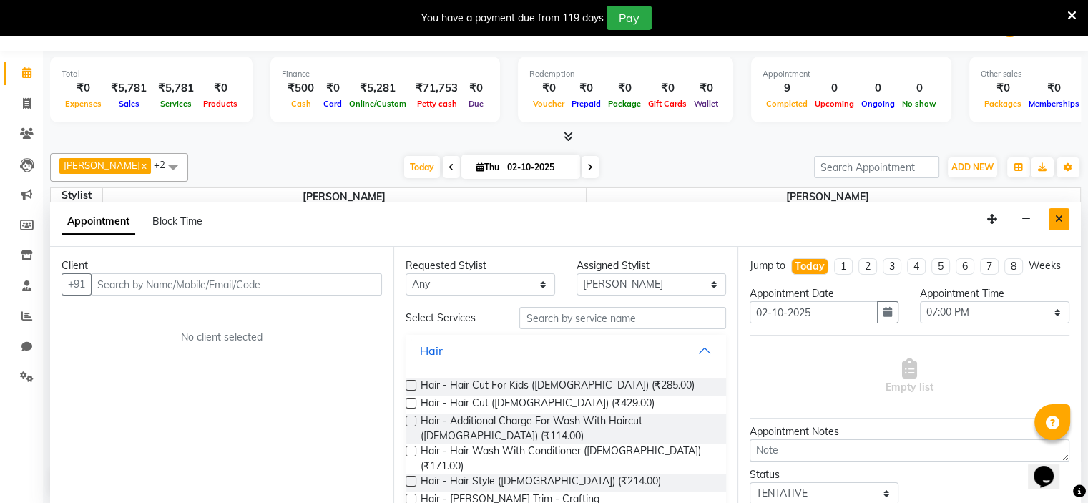
click at [1055, 222] on icon "Close" at bounding box center [1059, 219] width 8 height 10
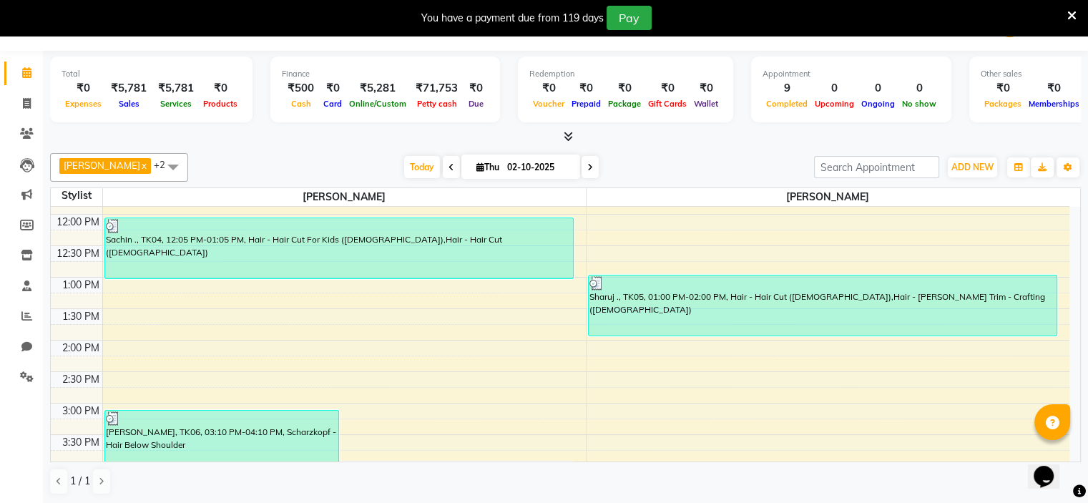
scroll to position [0, 0]
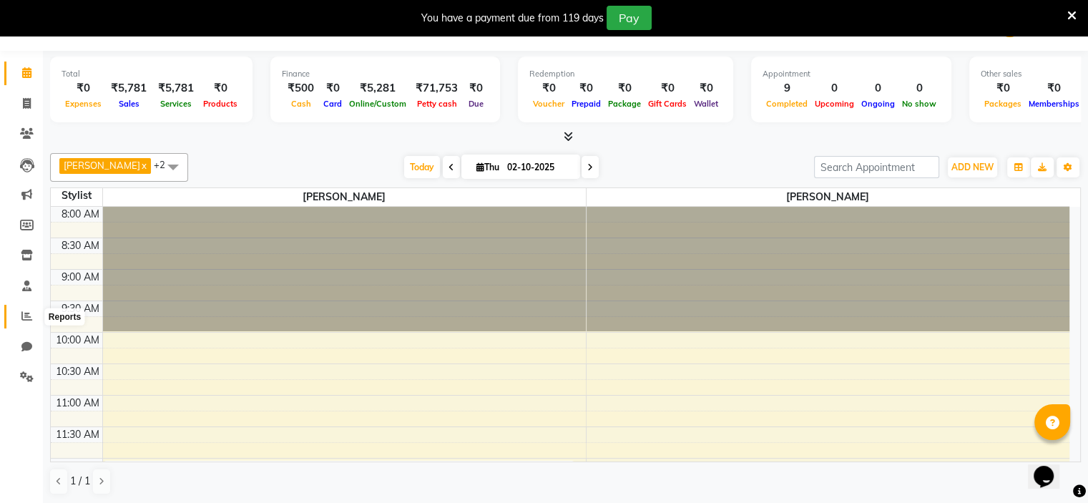
click at [25, 317] on icon at bounding box center [26, 315] width 11 height 11
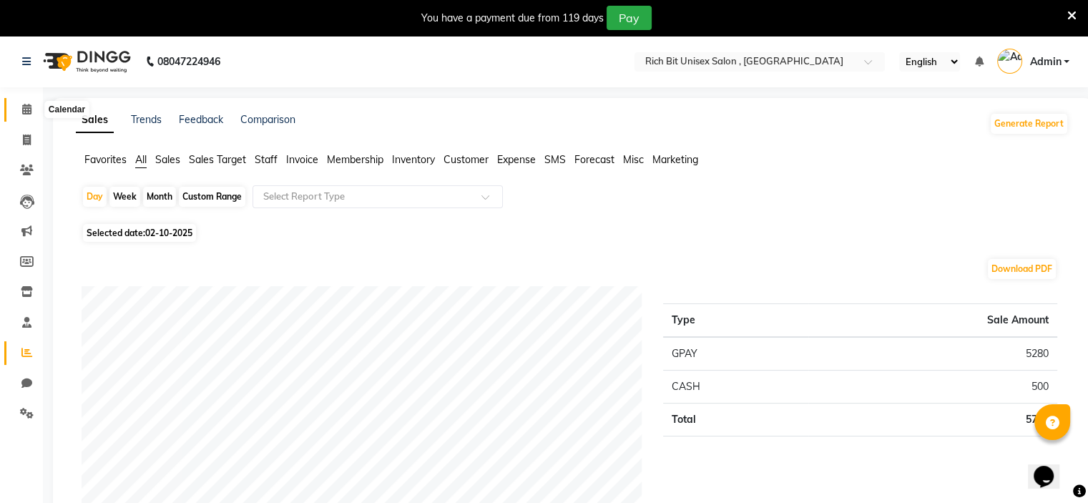
click at [20, 114] on span at bounding box center [26, 110] width 25 height 16
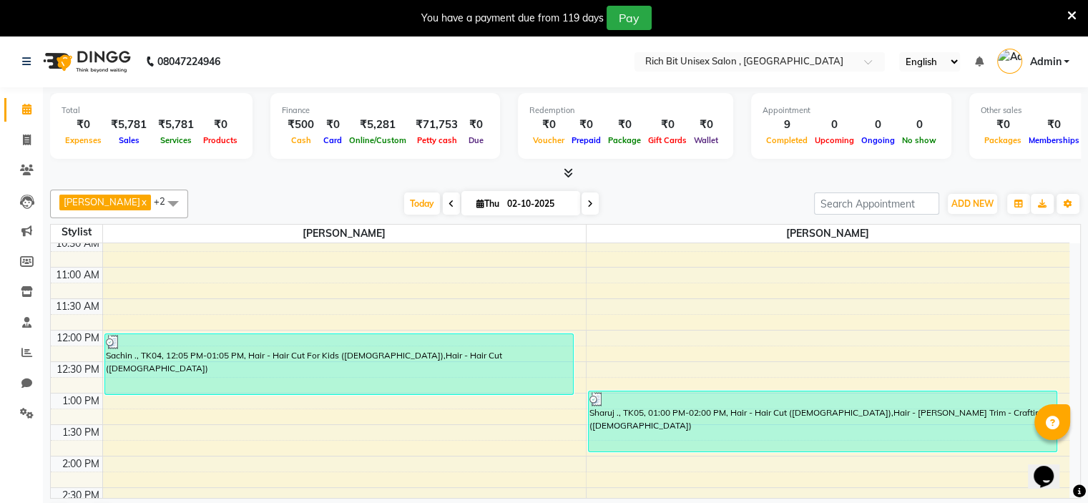
scroll to position [172, 0]
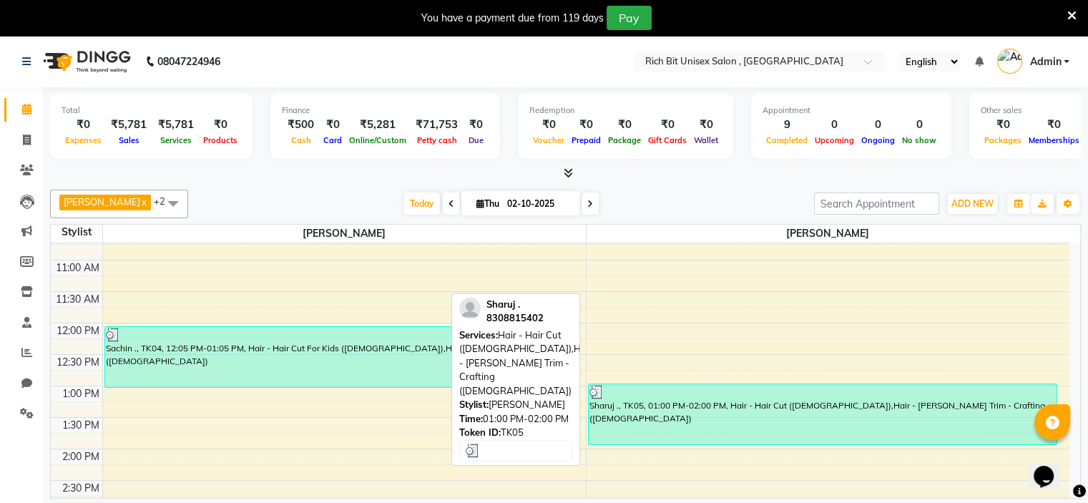
click at [832, 398] on div "Sharuj ., TK05, 01:00 PM-02:00 PM, Hair - Hair Cut ([DEMOGRAPHIC_DATA]),Hair - …" at bounding box center [822, 414] width 468 height 60
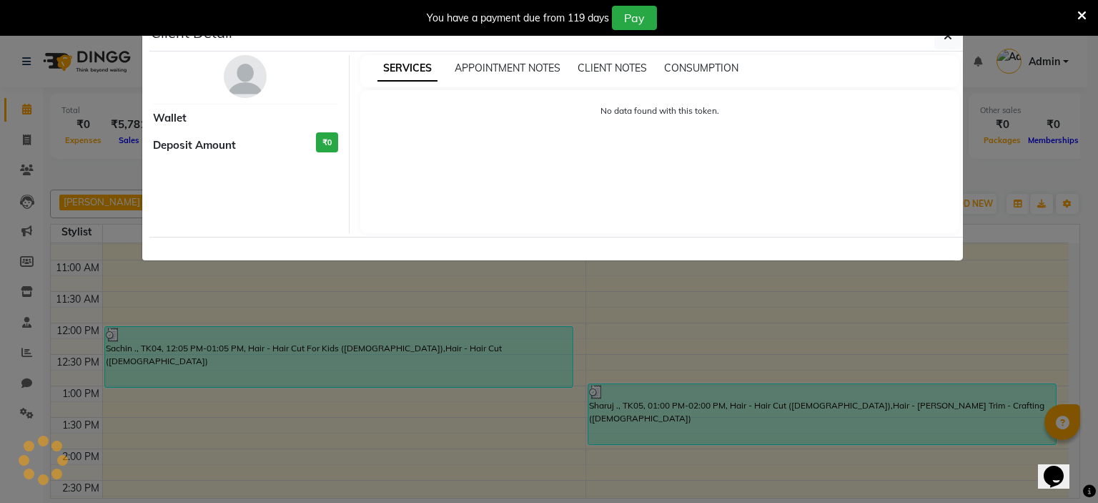
select select "3"
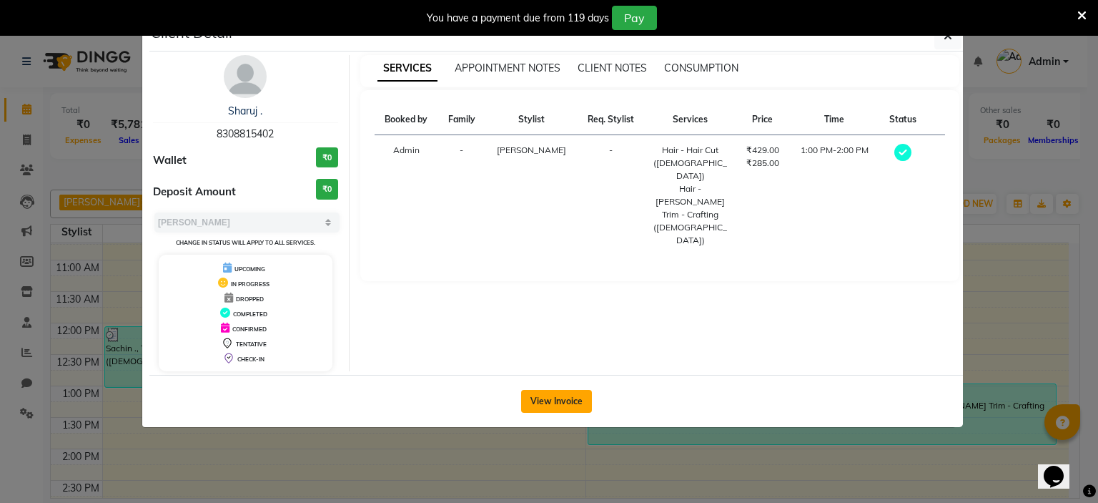
click at [571, 398] on button "View Invoice" at bounding box center [556, 401] width 71 height 23
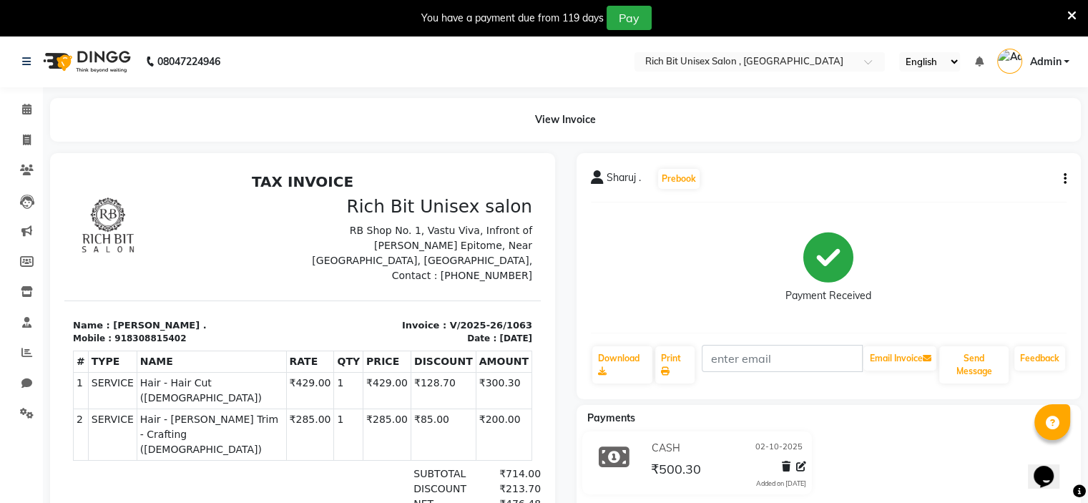
click at [1070, 17] on icon at bounding box center [1071, 15] width 9 height 13
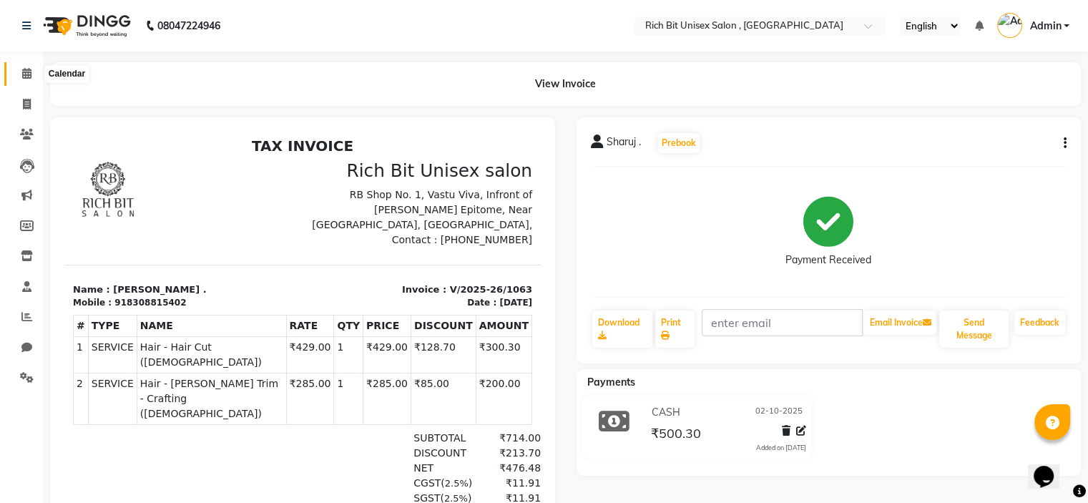
click at [29, 80] on span at bounding box center [26, 74] width 25 height 16
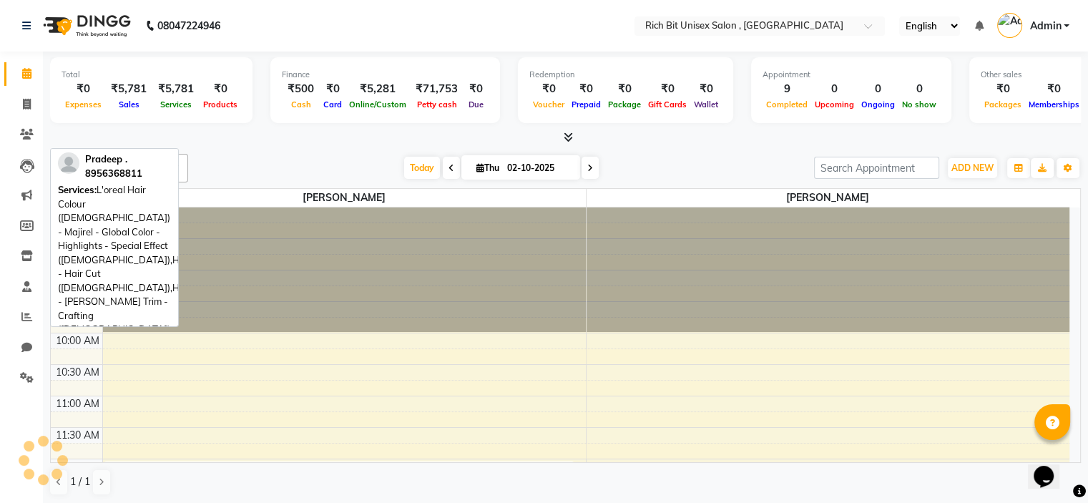
scroll to position [624, 0]
